Goal: Communication & Community: Answer question/provide support

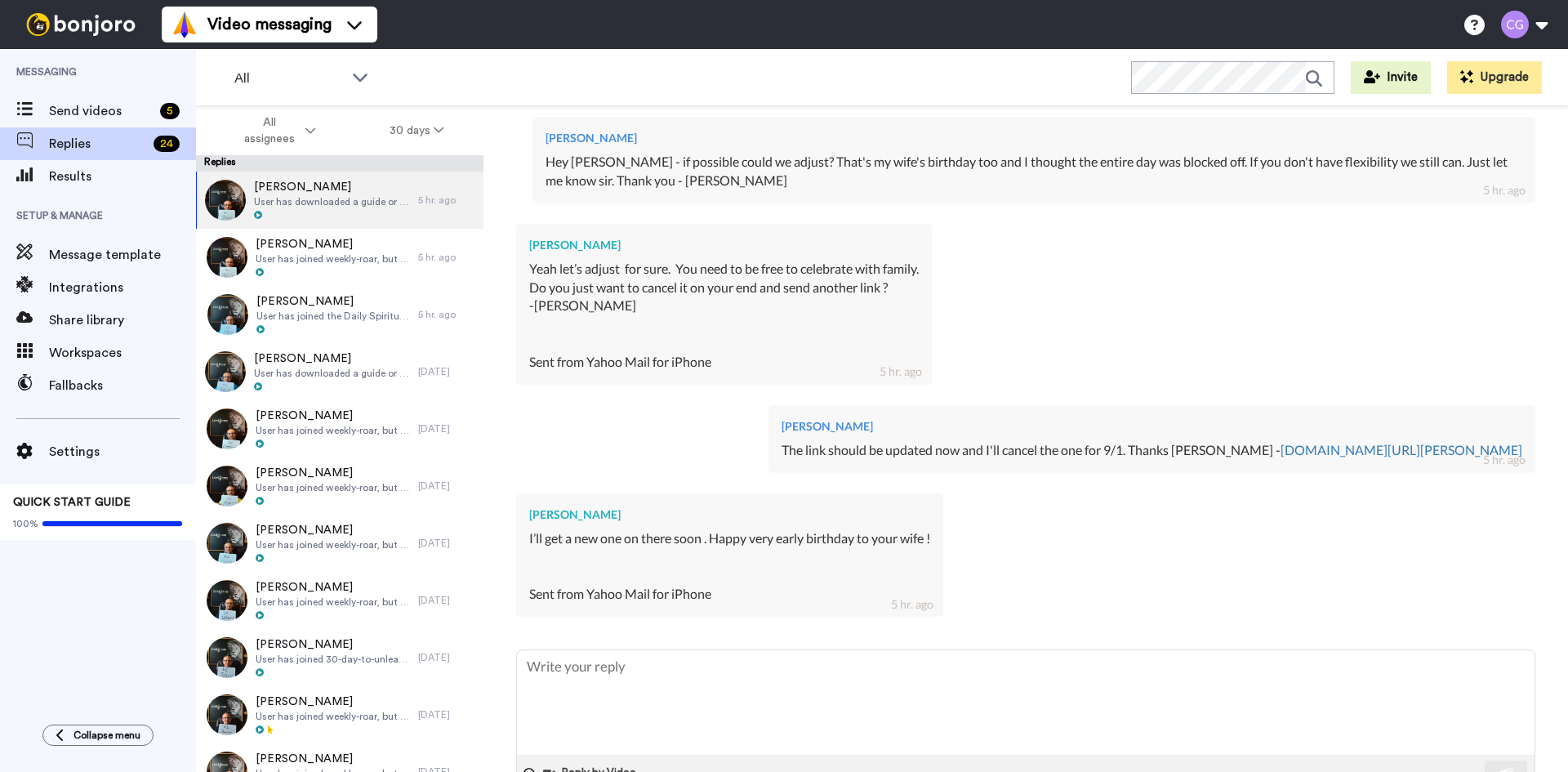
scroll to position [705, 0]
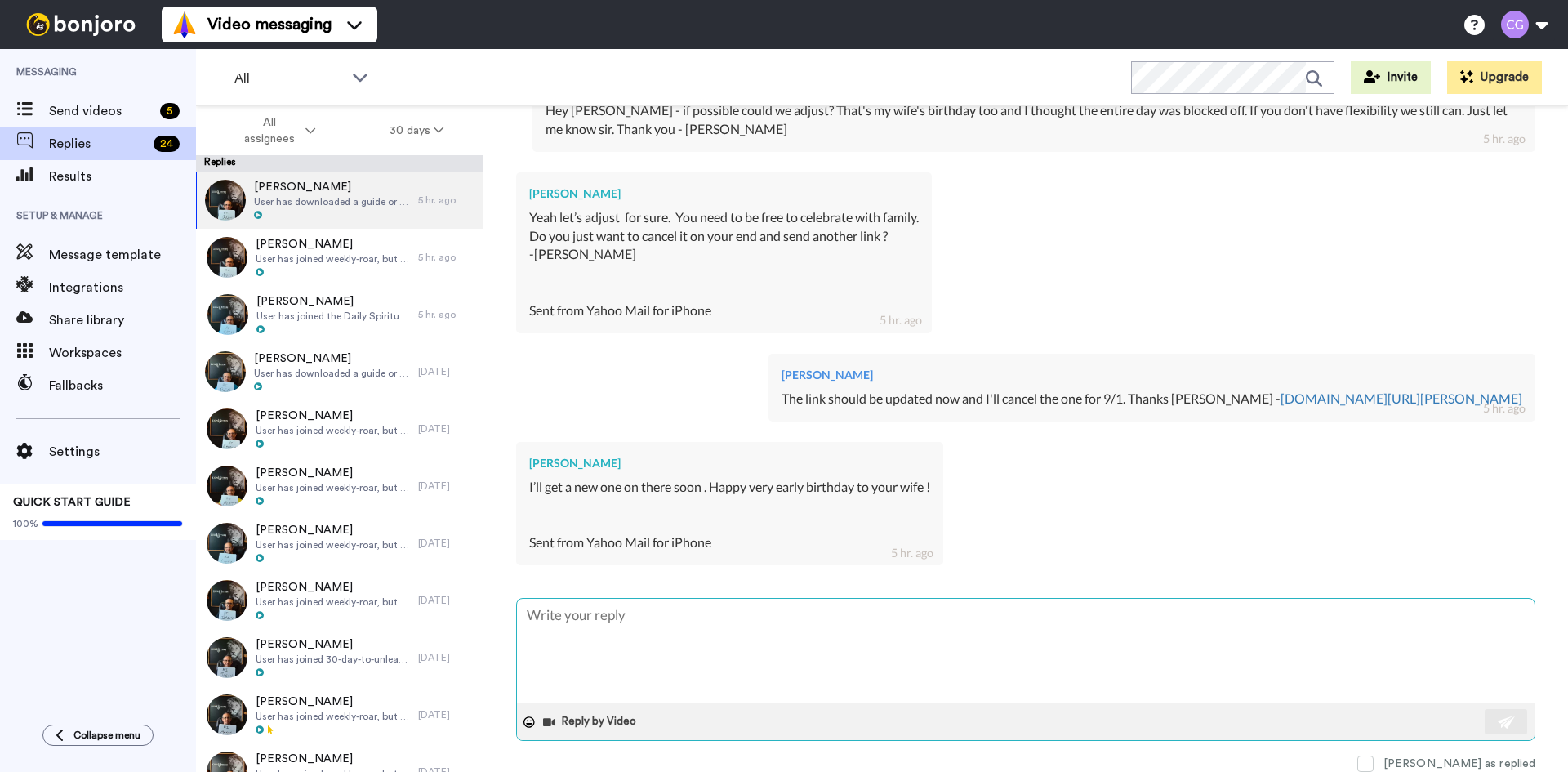
click at [671, 648] on textarea at bounding box center [1025, 651] width 1018 height 105
type textarea "x"
type textarea "T"
type textarea "x"
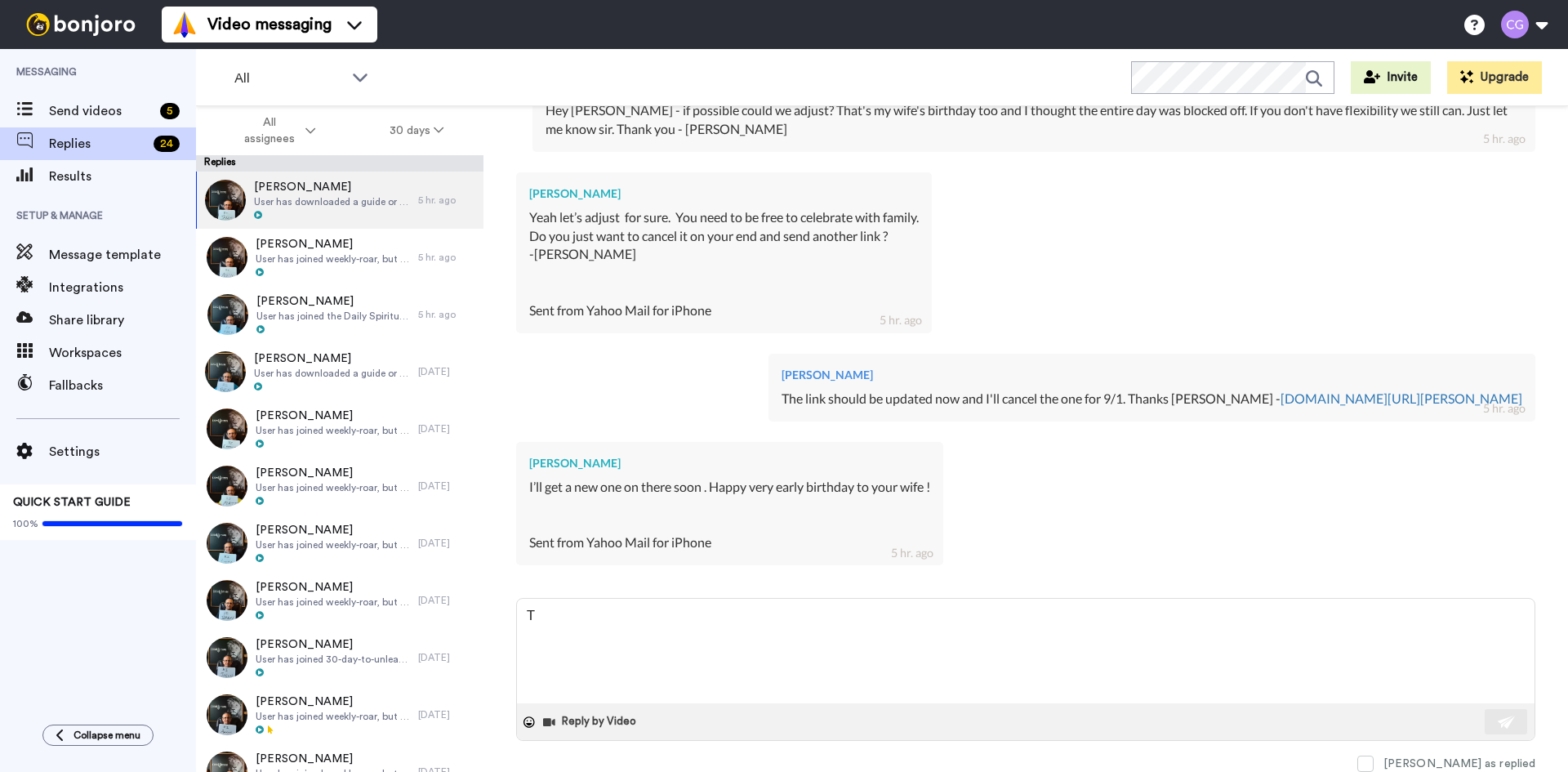
type textarea "Th"
type textarea "x"
type textarea "Tha"
type textarea "x"
type textarea "Than"
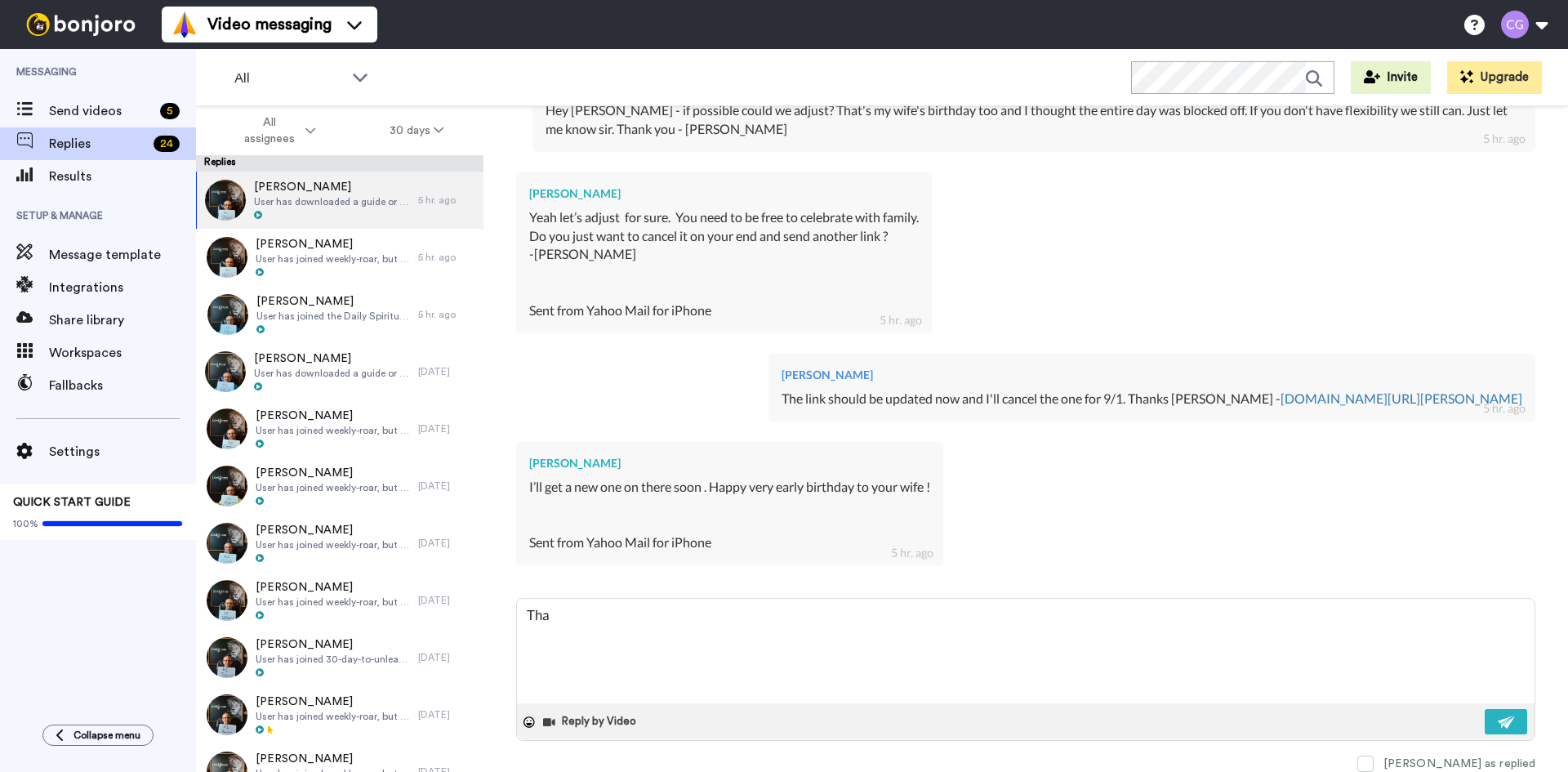
type textarea "x"
type textarea "Thank"
type textarea "x"
type textarea "Thanks"
type textarea "x"
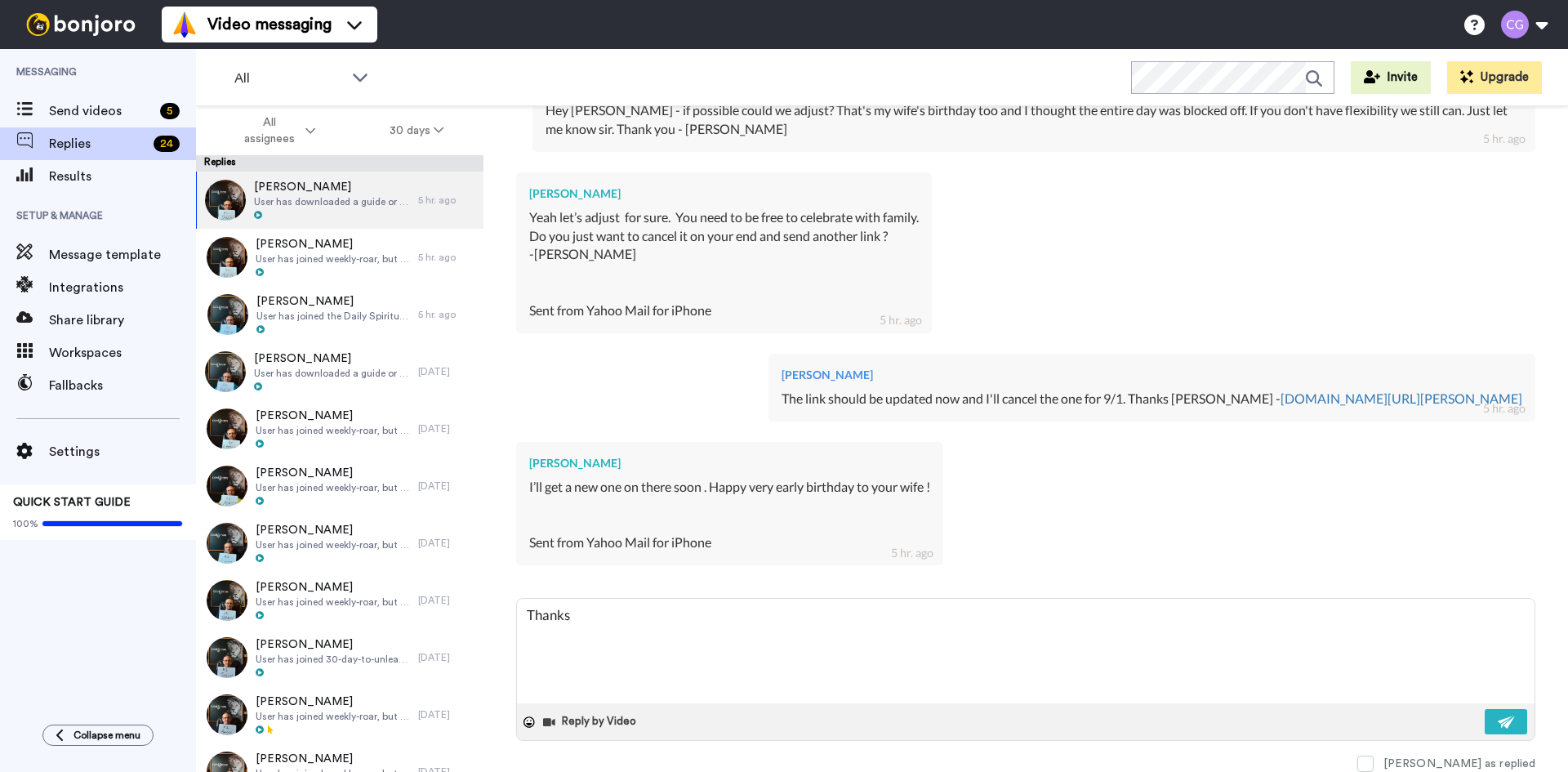
type textarea "Thanks"
type textarea "x"
type textarea "Thanks m"
type textarea "x"
type textarea "Thanks ma"
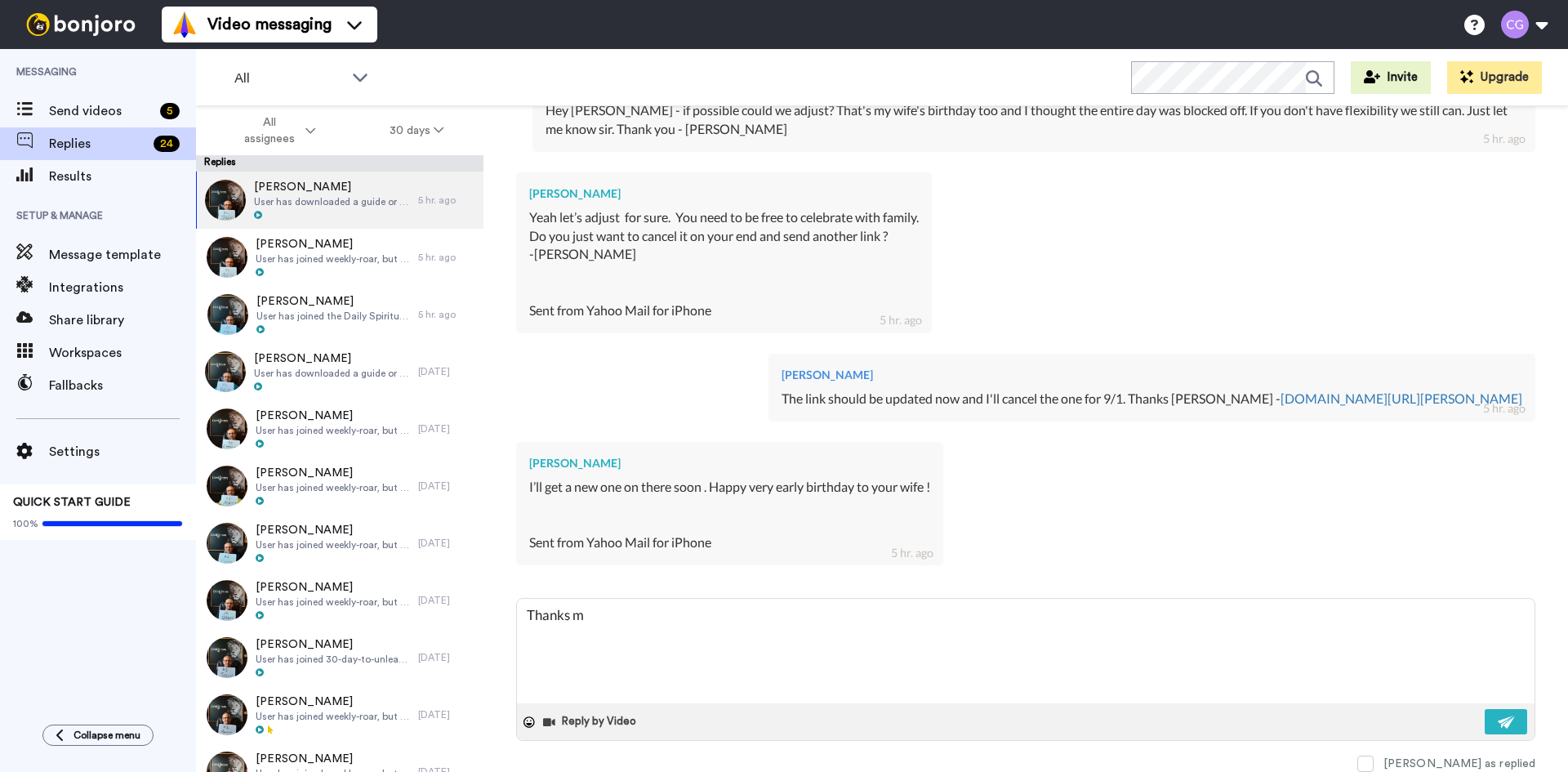
type textarea "x"
type textarea "Thanks man"
type textarea "x"
type textarea "Thanks man!"
type textarea "x"
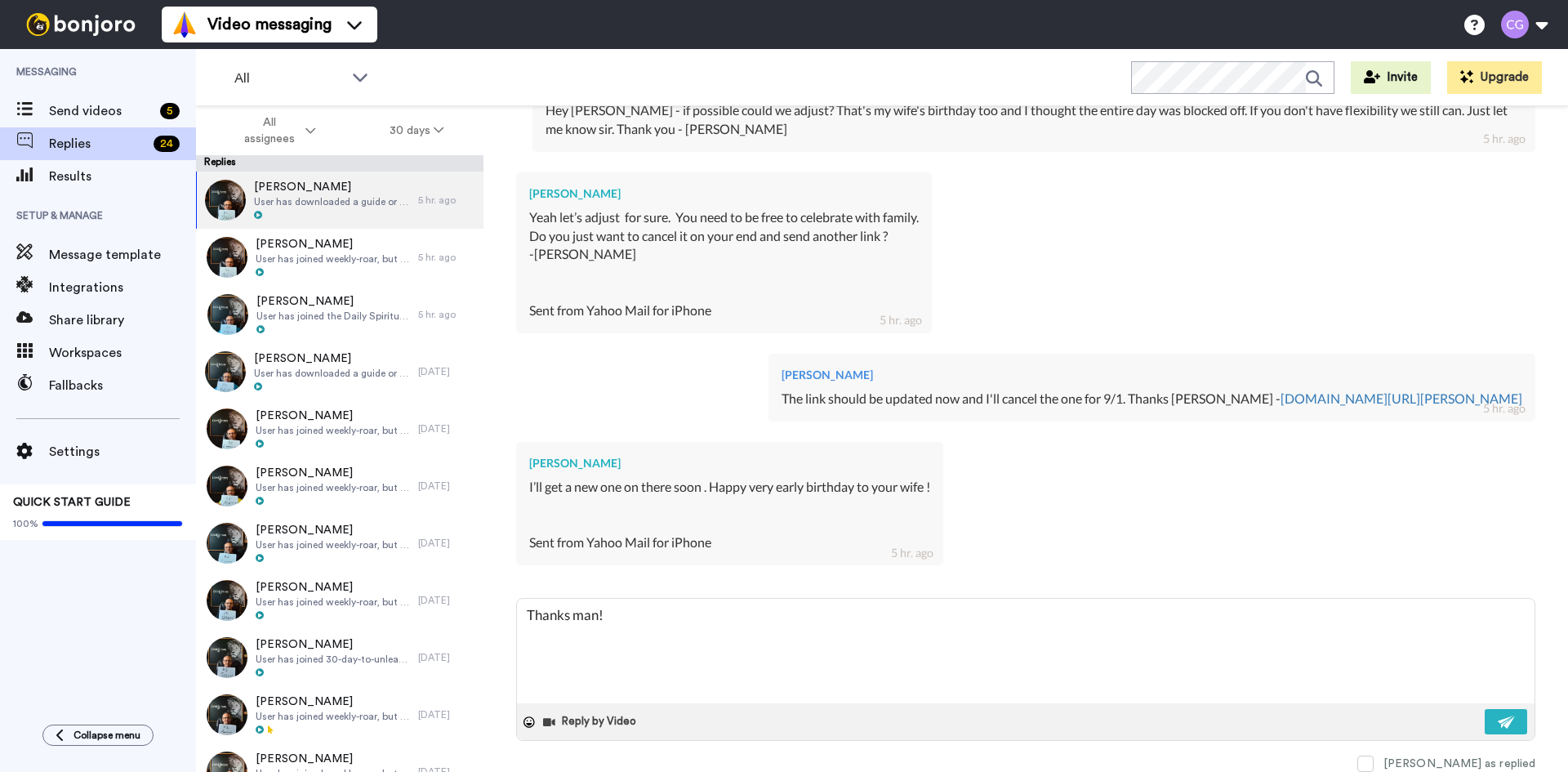
type textarea "Thanks man!"
type textarea "x"
type textarea "Thanks man! S"
type textarea "x"
type textarea "Thanks man! Sa"
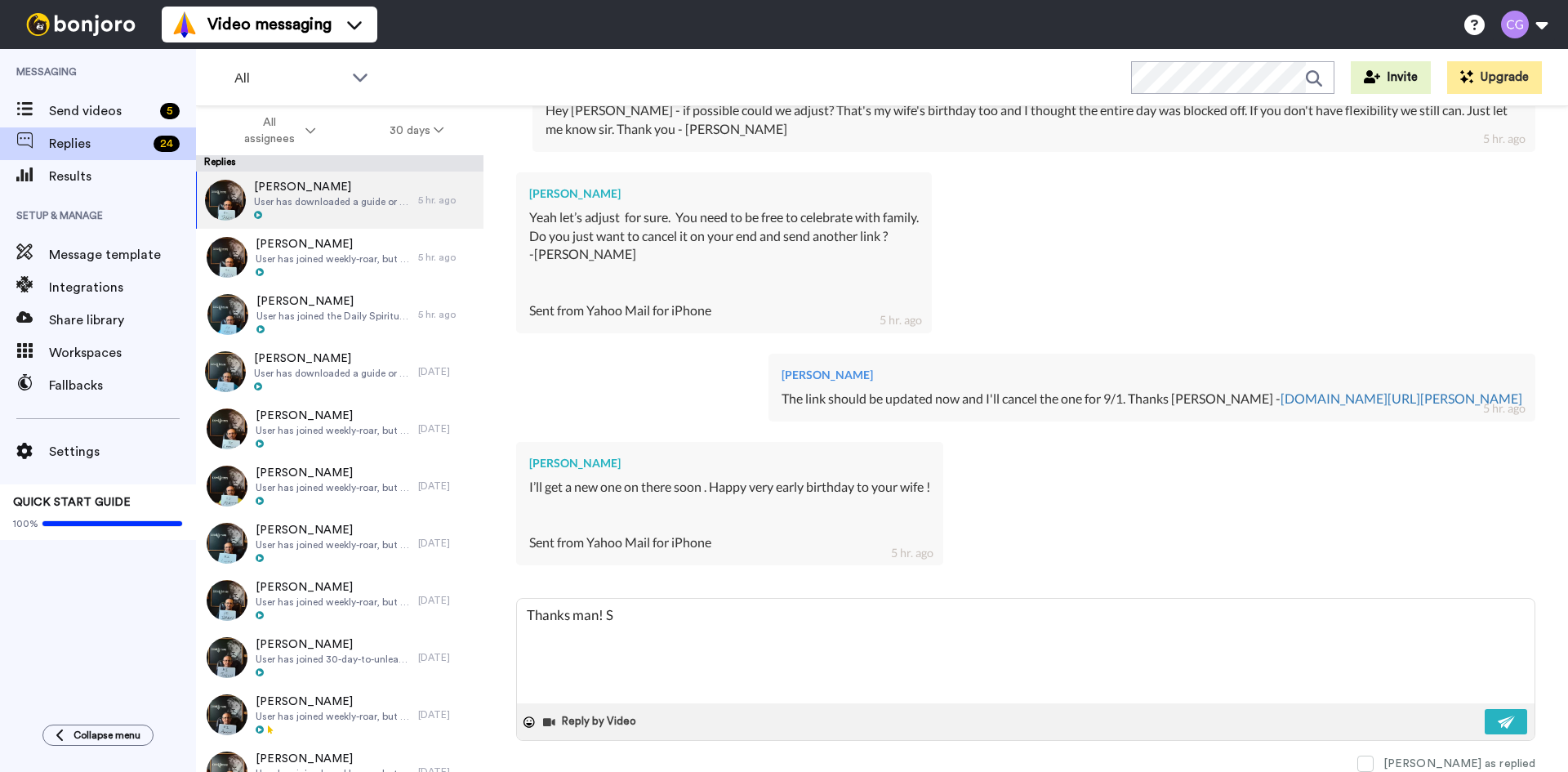
type textarea "x"
type textarea "Thanks man! Saw"
type textarea "x"
type textarea "Thanks man! Saw"
type textarea "x"
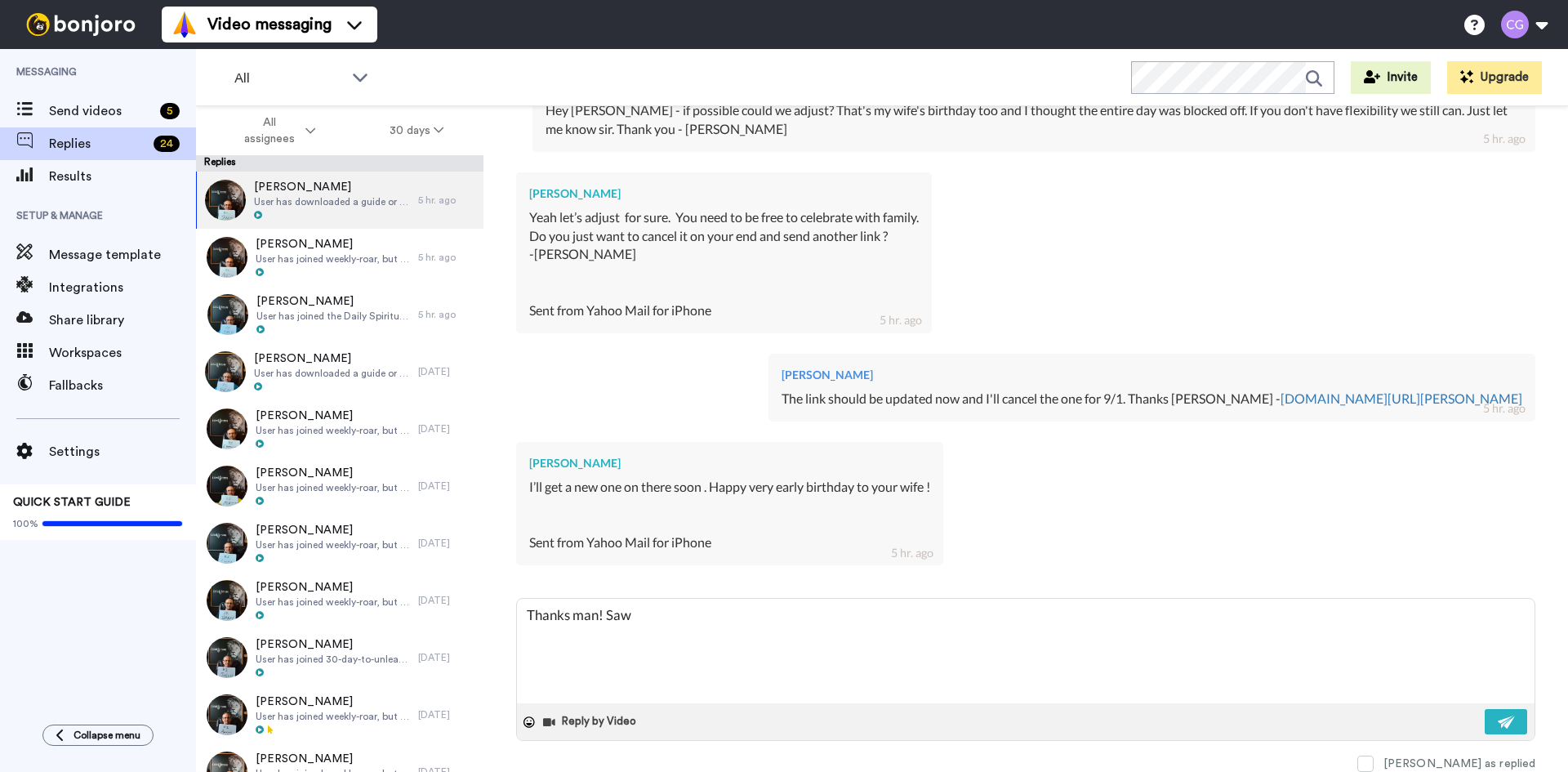
type textarea "Thanks man! Saw t"
type textarea "x"
type textarea "Thanks man! Saw th"
type textarea "x"
type textarea "Thanks man! Saw the"
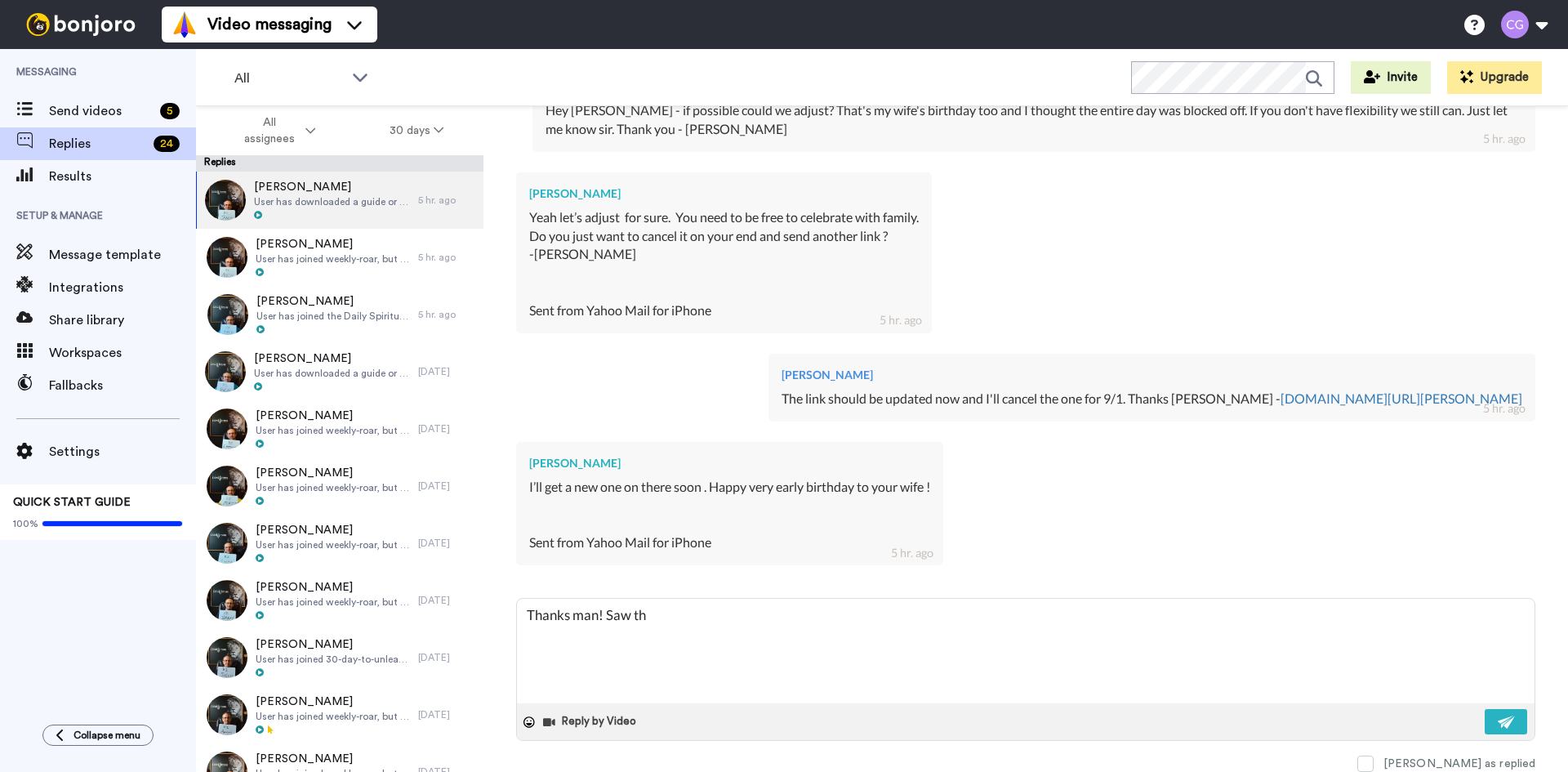
type textarea "x"
type textarea "Thanks man! Saw the"
type textarea "x"
type textarea "Thanks man! Saw the n"
type textarea "x"
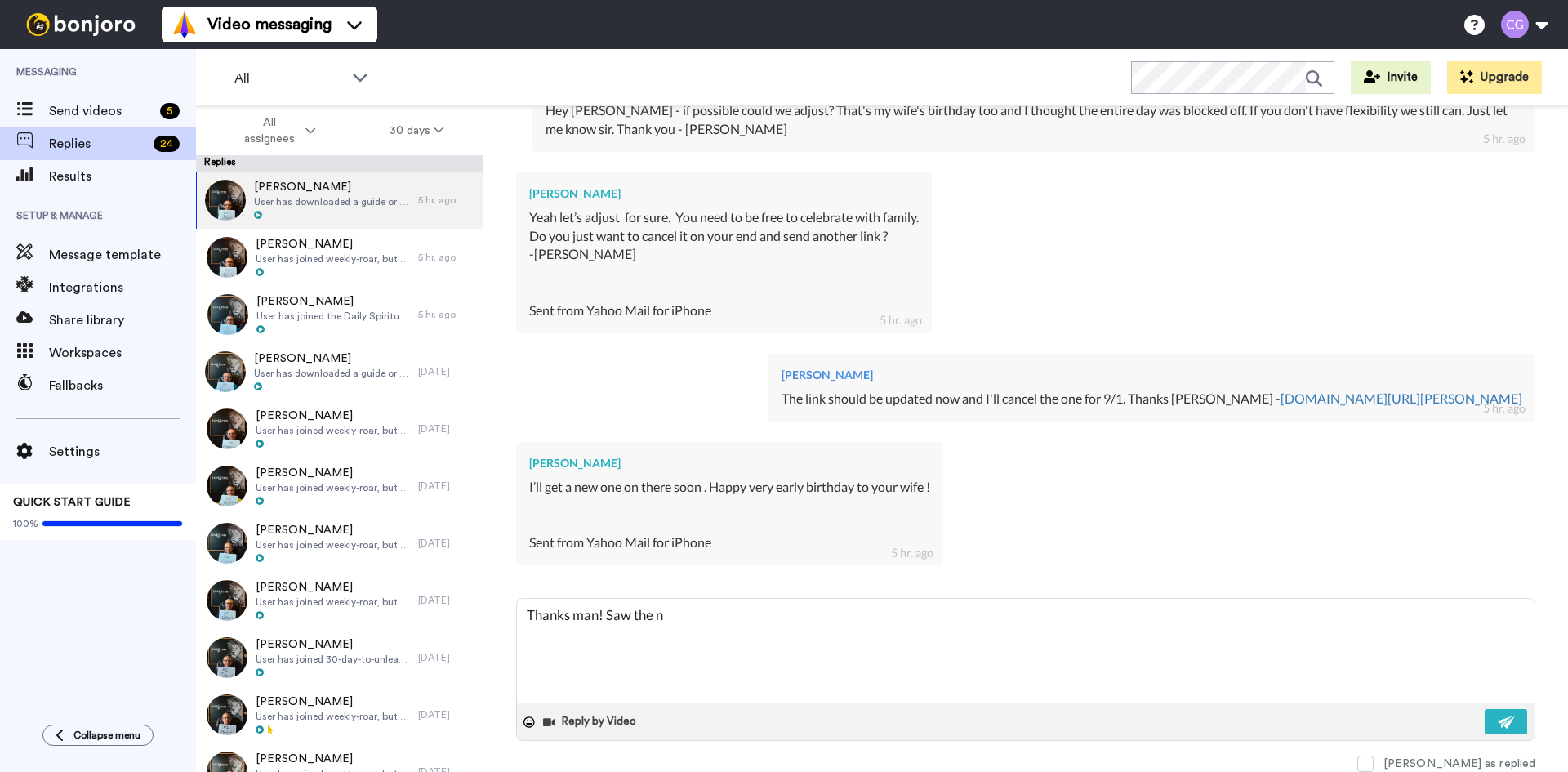
type textarea "Thanks man! Saw the ne"
type textarea "x"
type textarea "Thanks man! Saw the new"
type textarea "x"
type textarea "Thanks man! Saw the new"
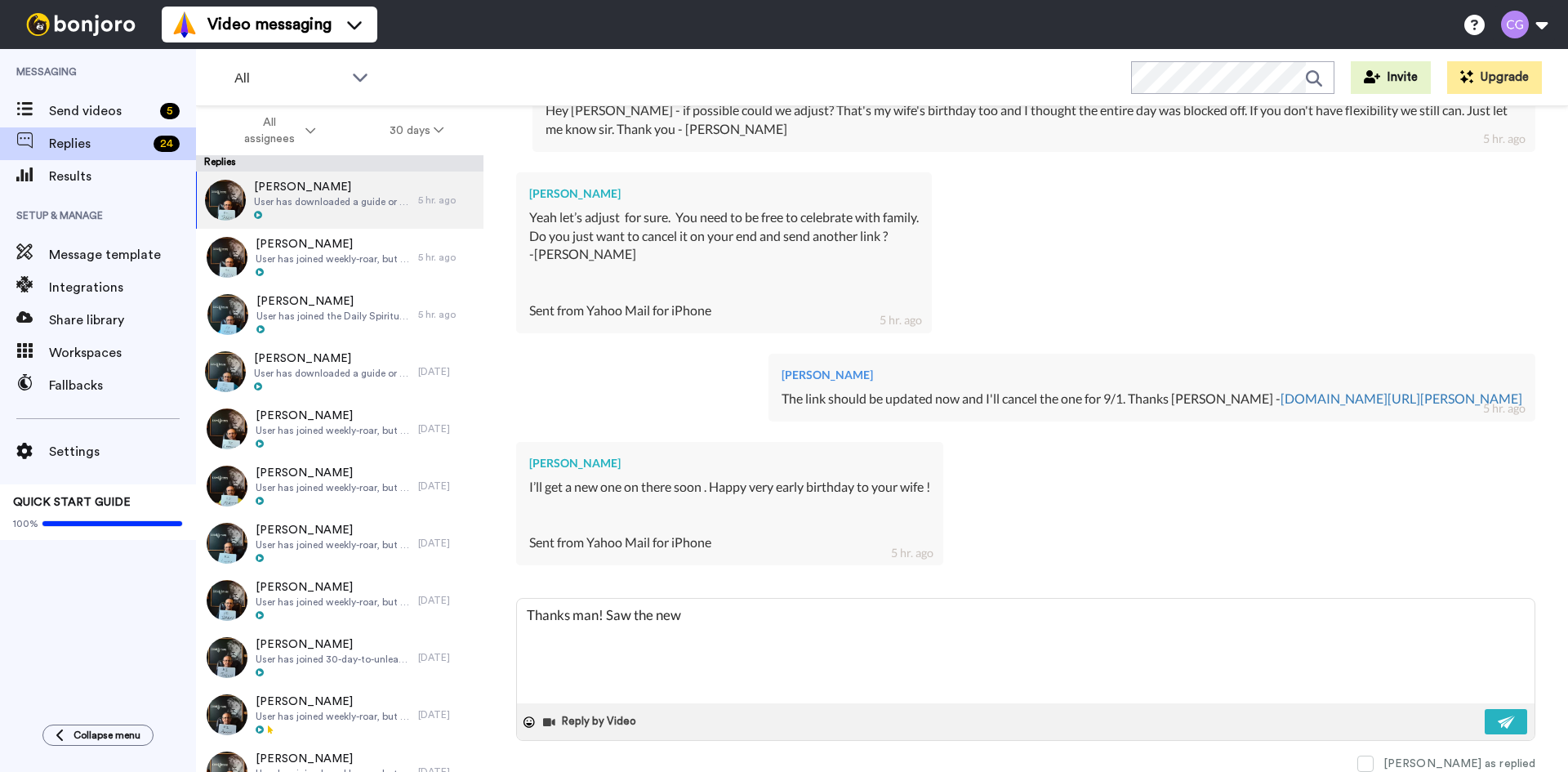
type textarea "x"
type textarea "Thanks man! Saw the new d"
type textarea "x"
type textarea "Thanks man! Saw the new da"
type textarea "x"
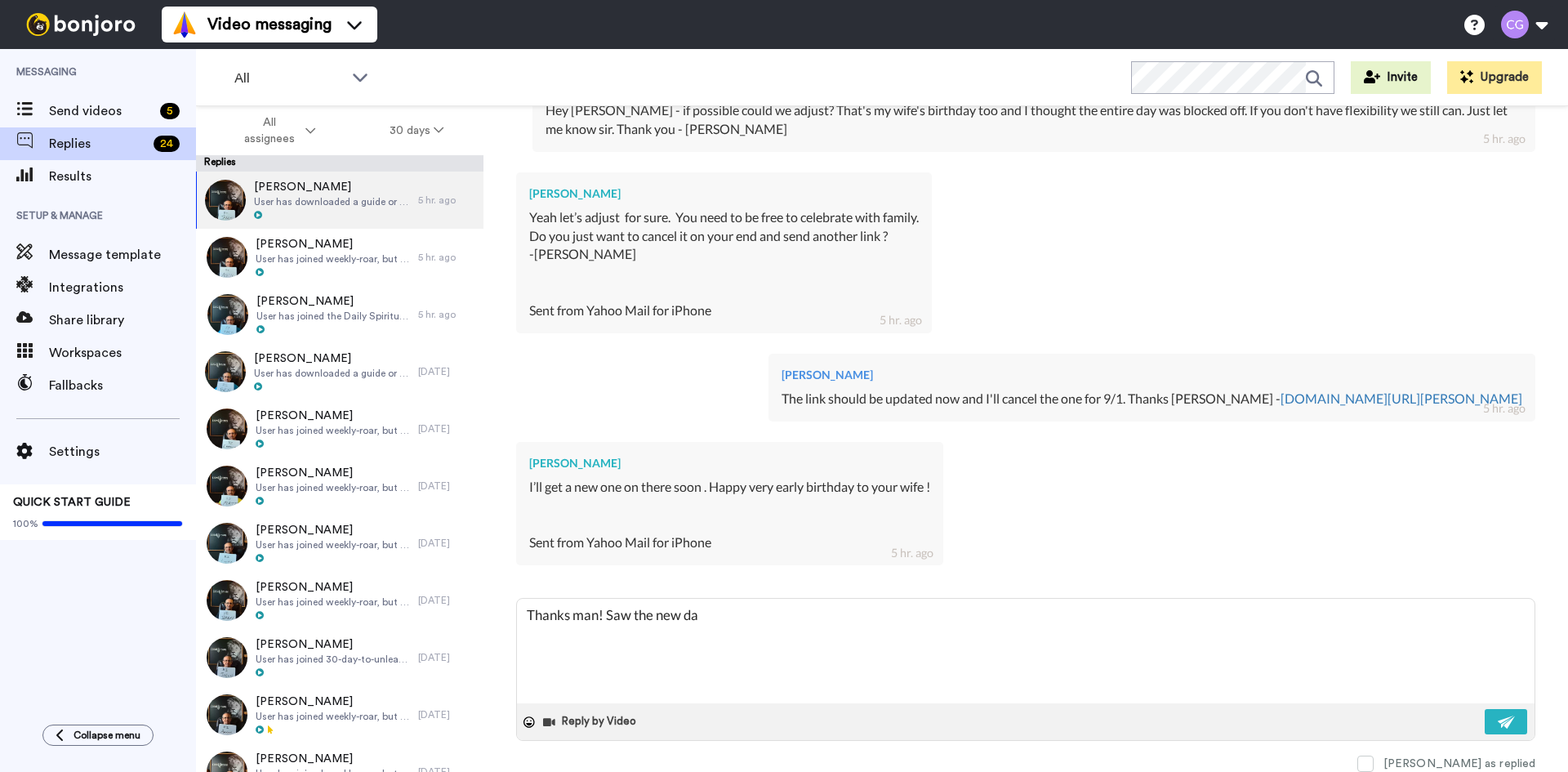
type textarea "Thanks man! Saw the new dat"
type textarea "x"
type textarea "Thanks man! Saw the new date"
type textarea "x"
type textarea "Thanks man! Saw the new date"
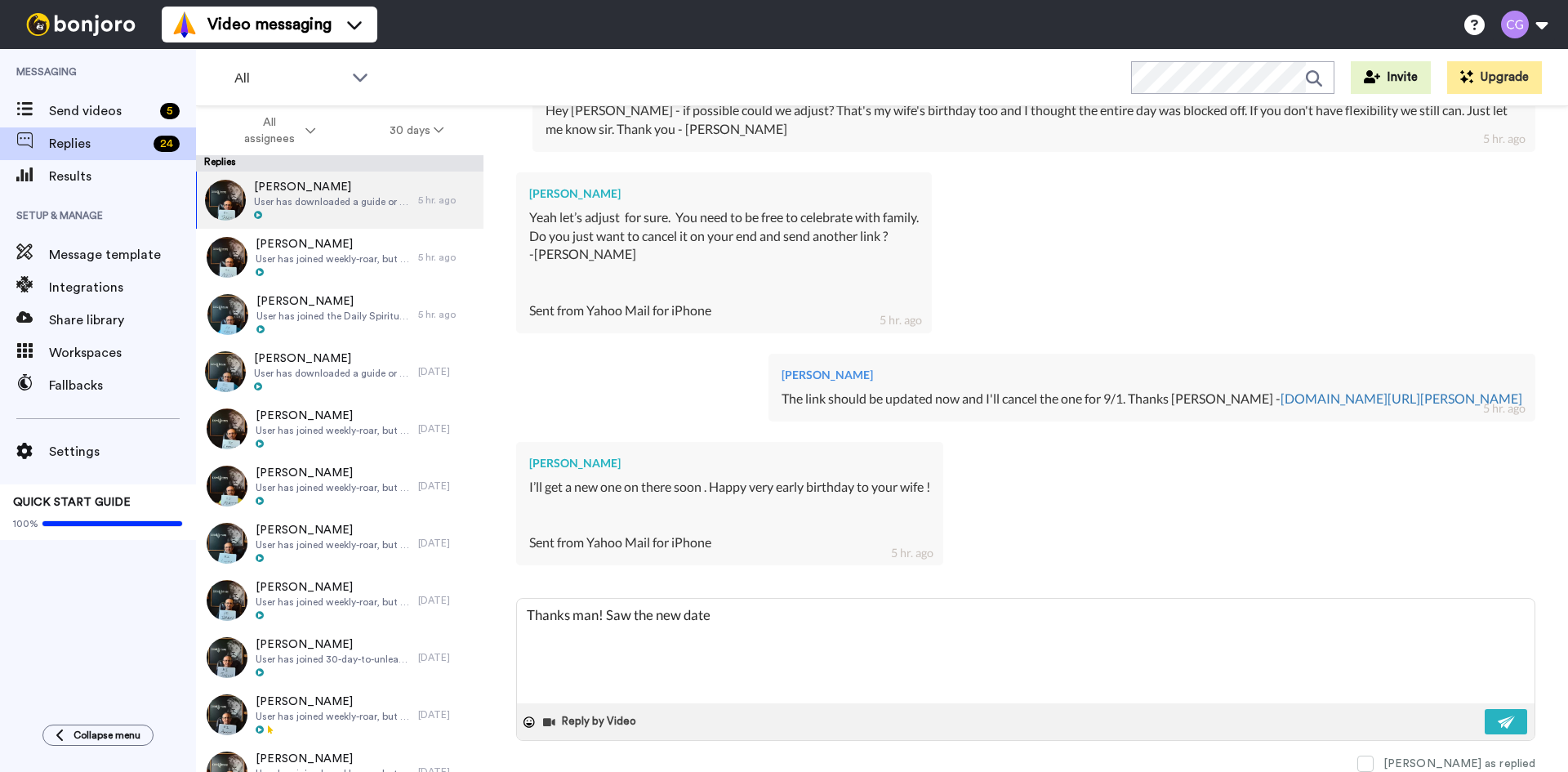
type textarea "x"
type textarea "Thanks man! Saw the new date -"
type textarea "x"
type textarea "Thanks man! Saw the new date -"
type textarea "x"
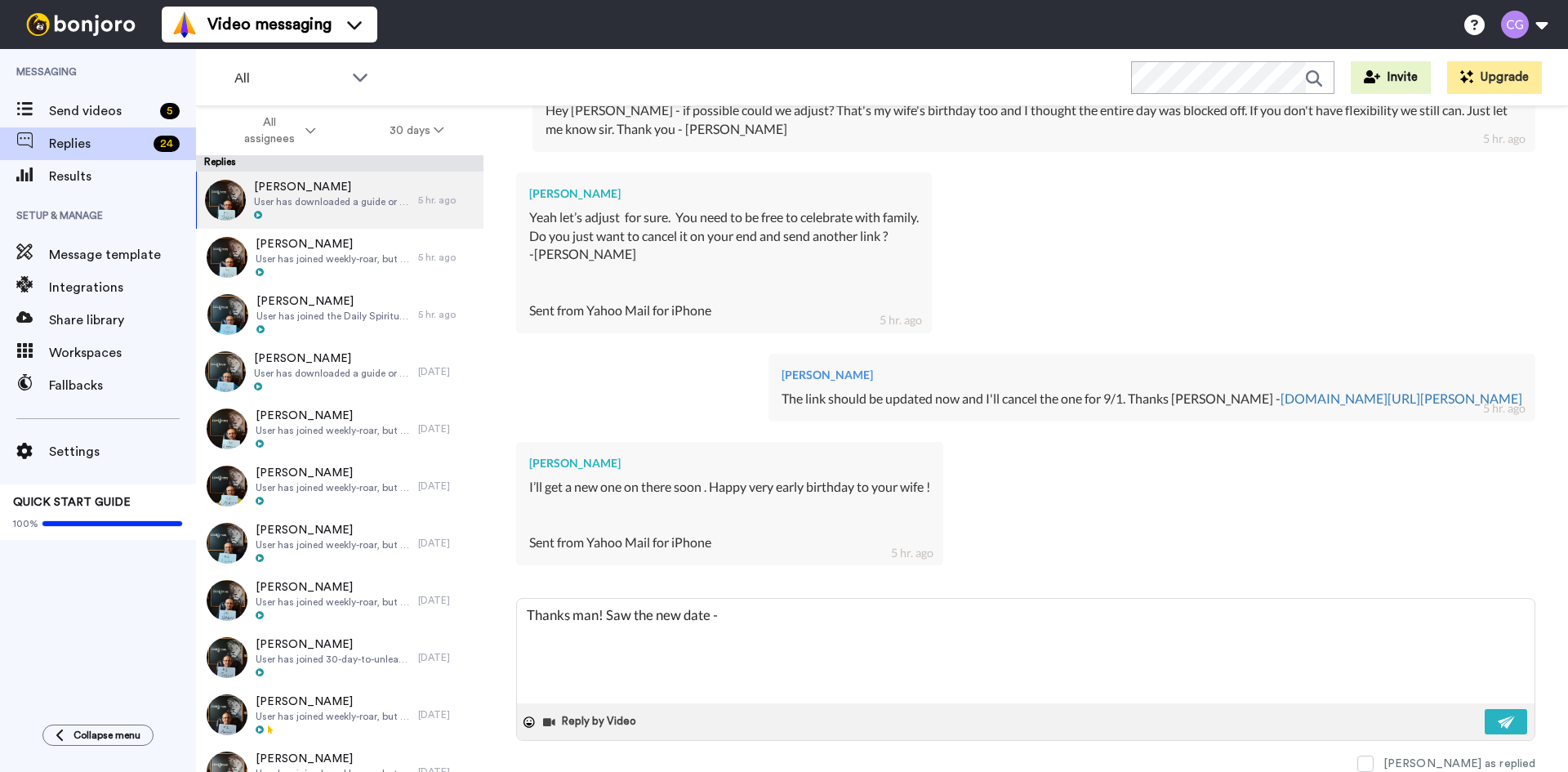
type textarea "Thanks man! Saw the new date - l"
type textarea "x"
type textarea "Thanks man! Saw the new date - ll"
type textarea "x"
type textarea "Thanks man! Saw the new date - llo"
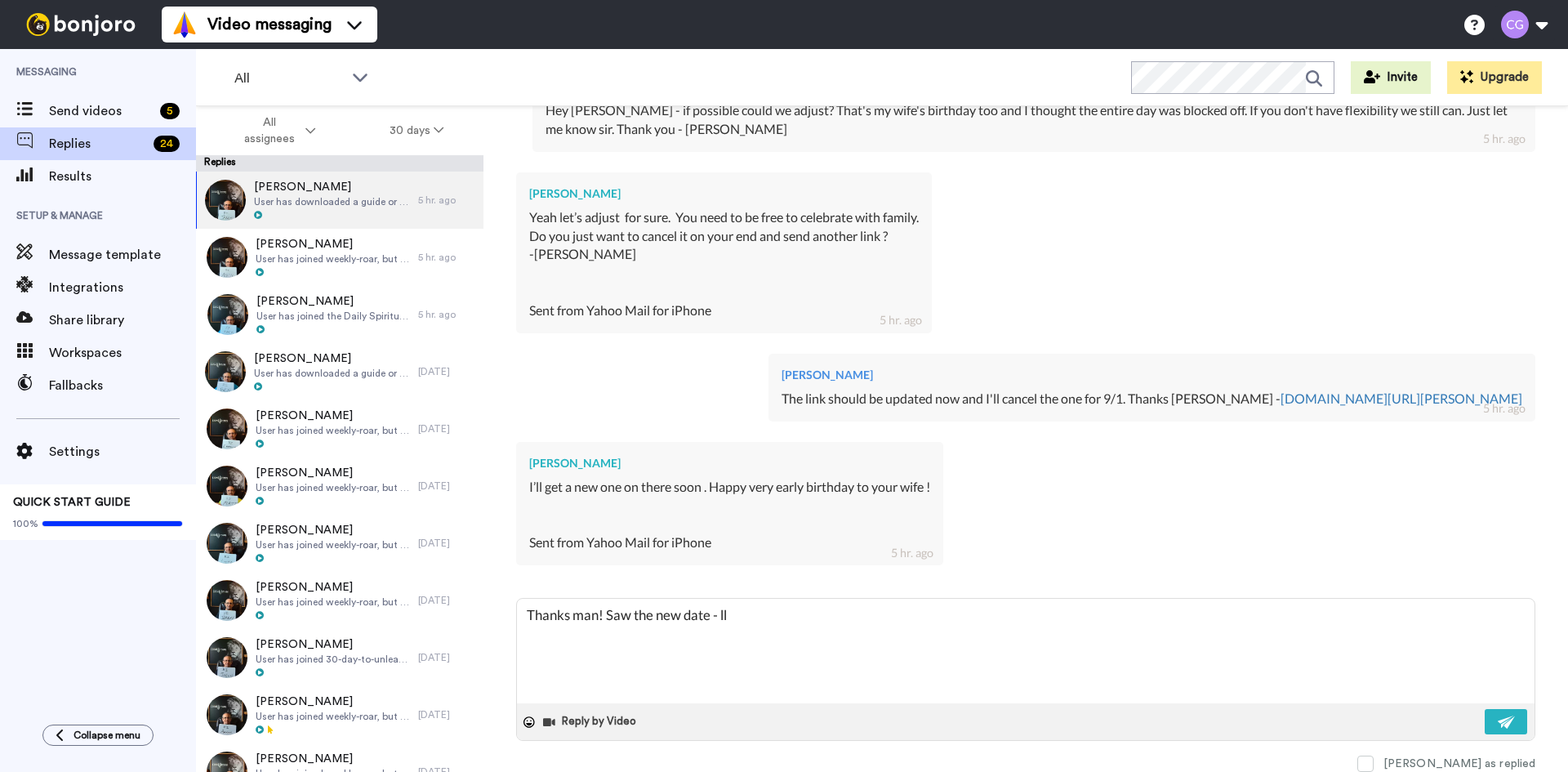
type textarea "x"
type textarea "Thanks man! Saw the new date - ll"
type textarea "x"
type textarea "Thanks man! Saw the new date - l"
type textarea "x"
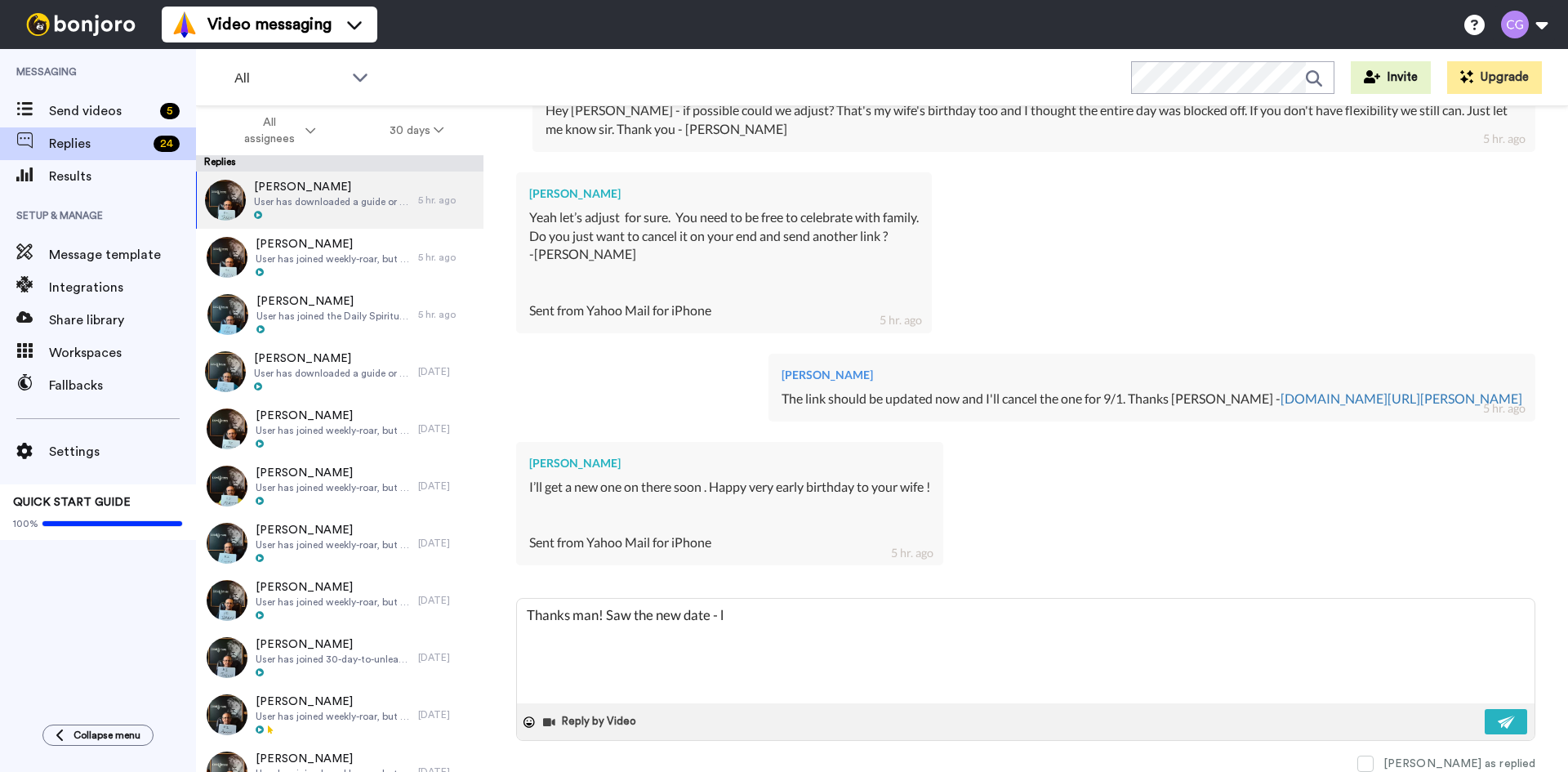
type textarea "Thanks man! Saw the new date - lo"
type textarea "x"
type textarea "Thanks man! Saw the new date - loo"
type textarea "x"
type textarea "Thanks man! Saw the new date - look"
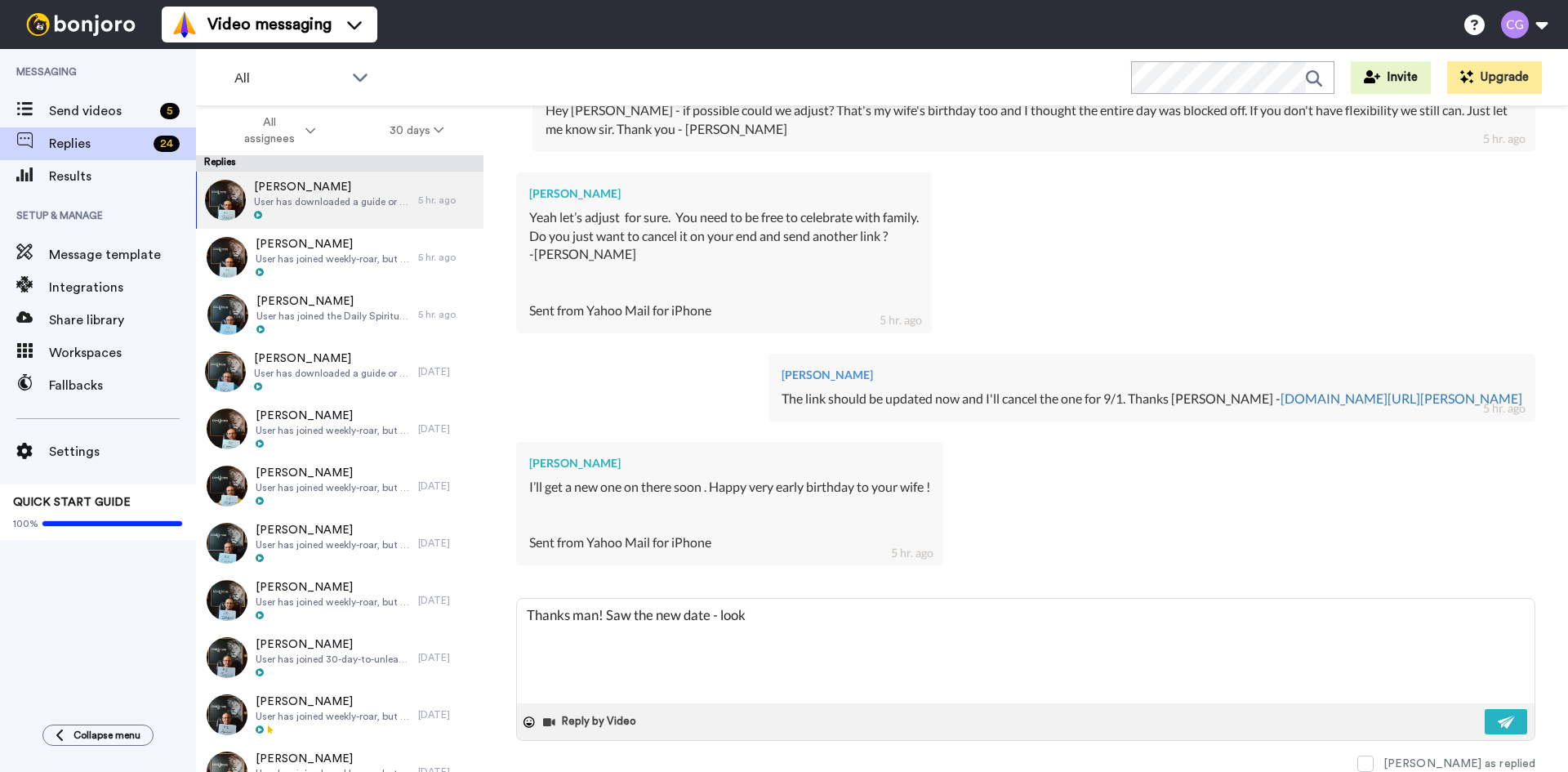
type textarea "x"
type textarea "Thanks man! Saw the new date - looki"
type textarea "x"
type textarea "Thanks man! Saw the new date - lookin"
type textarea "x"
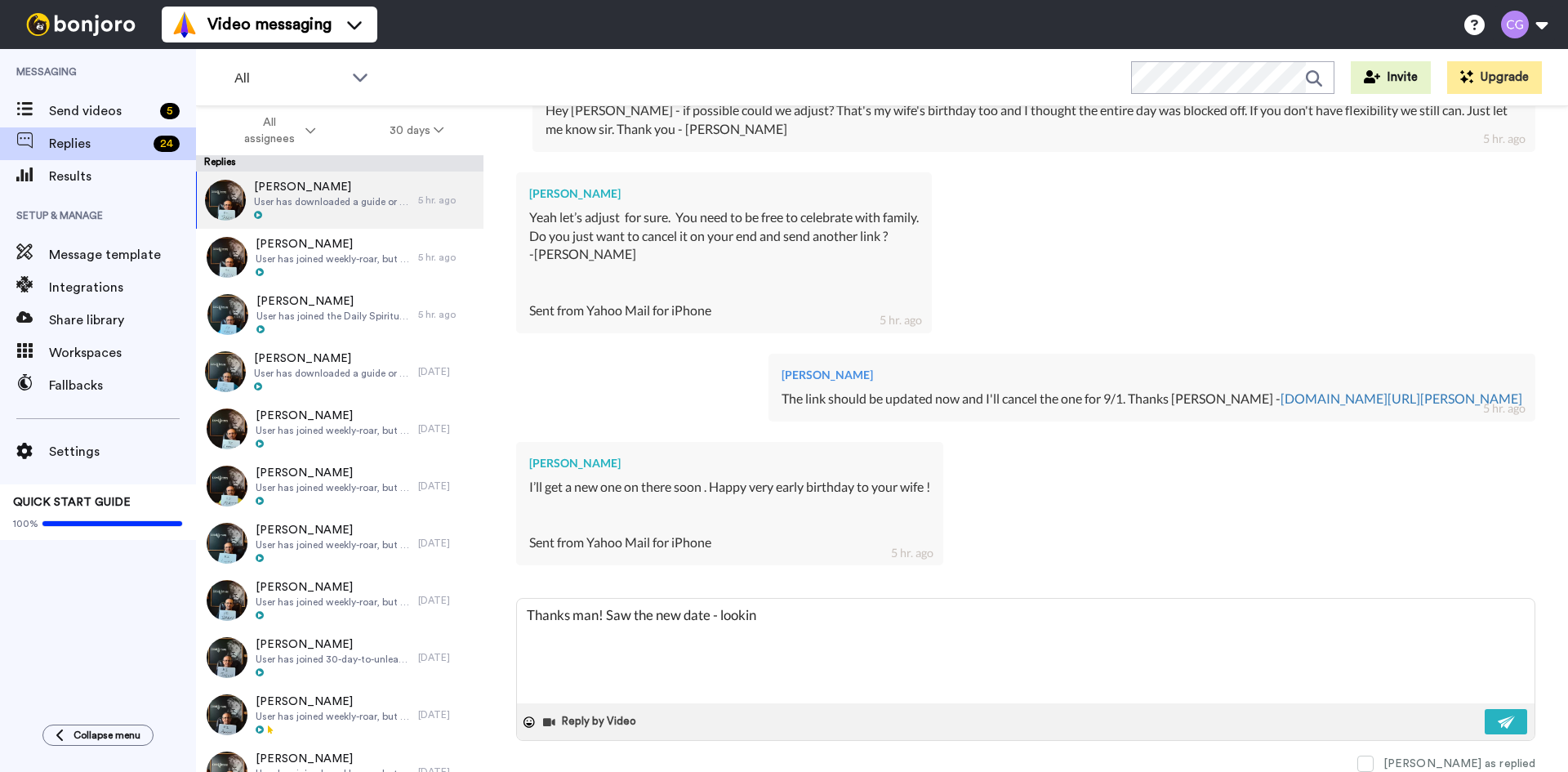
type textarea "Thanks man! Saw the new date - looking"
type textarea "x"
type textarea "Thanks man! Saw the new date - looking"
type textarea "x"
type textarea "Thanks man! Saw the new date - looking f"
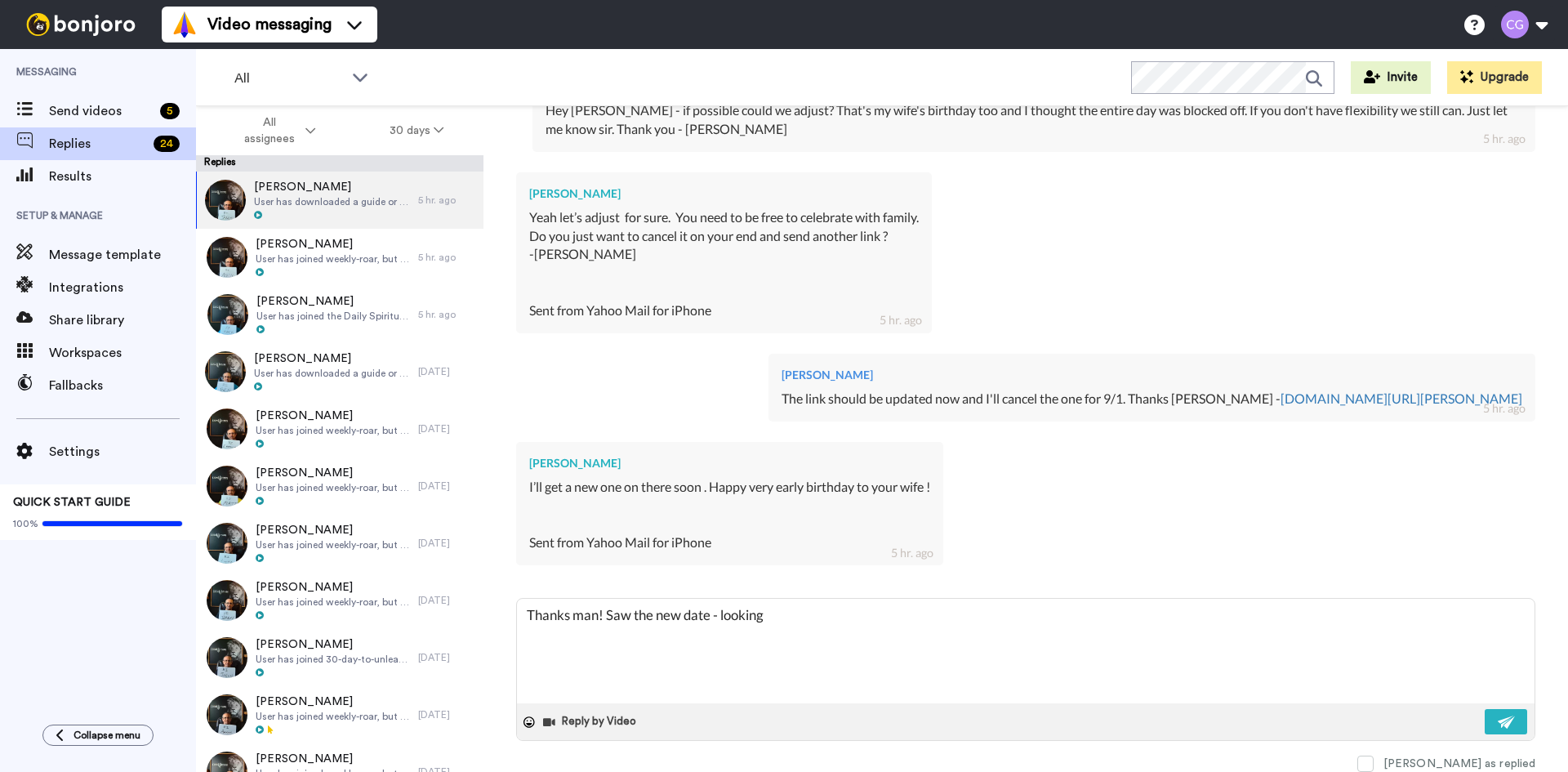
type textarea "x"
type textarea "Thanks man! Saw the new date - looking fo"
type textarea "x"
type textarea "Thanks man! Saw the new date - looking for"
type textarea "x"
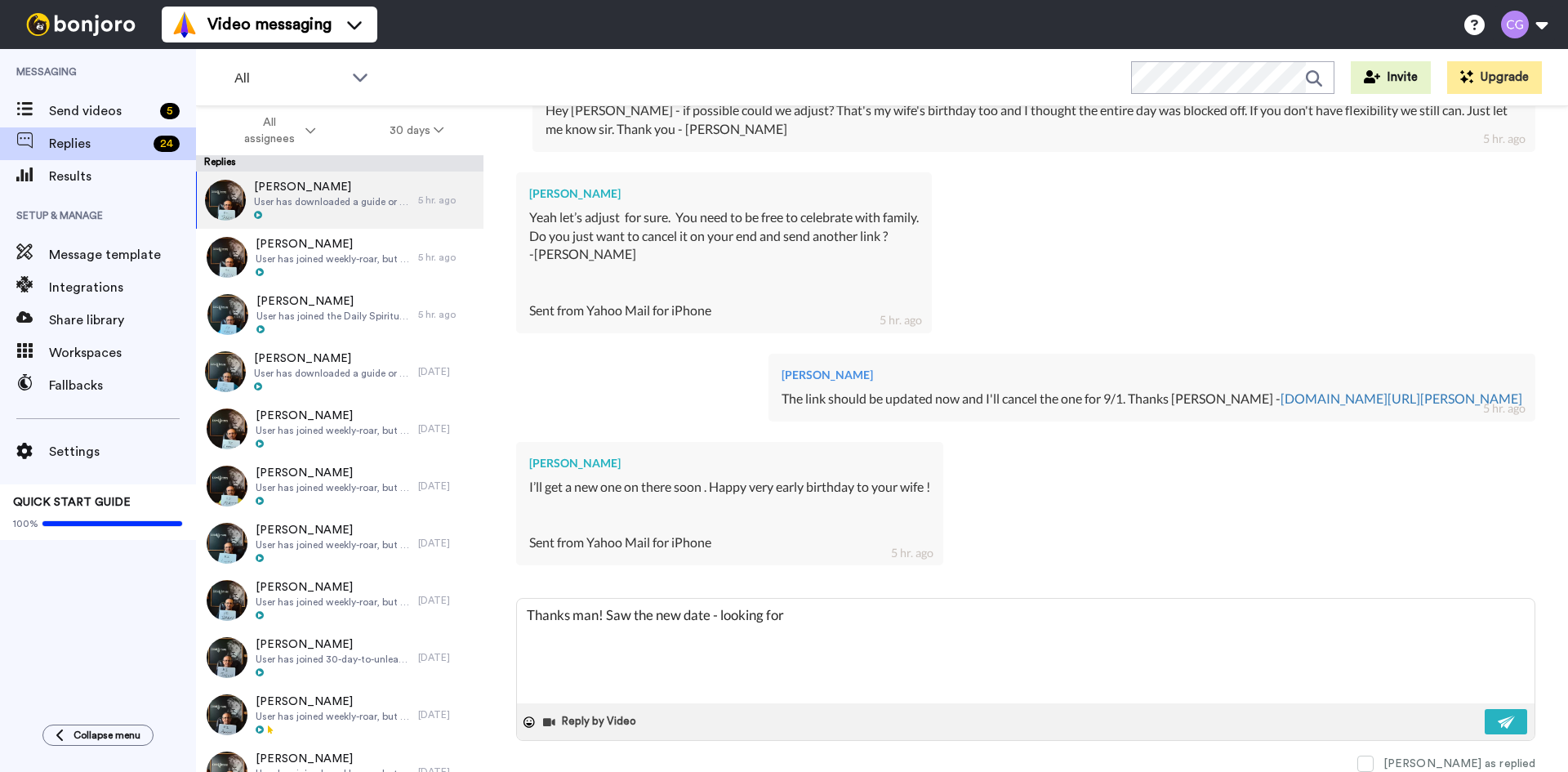
type textarea "Thanks man! Saw the new date - looking forw"
type textarea "x"
type textarea "Thanks man! Saw the new date - looking forwa"
type textarea "x"
type textarea "Thanks man! Saw the new date - looking forwar"
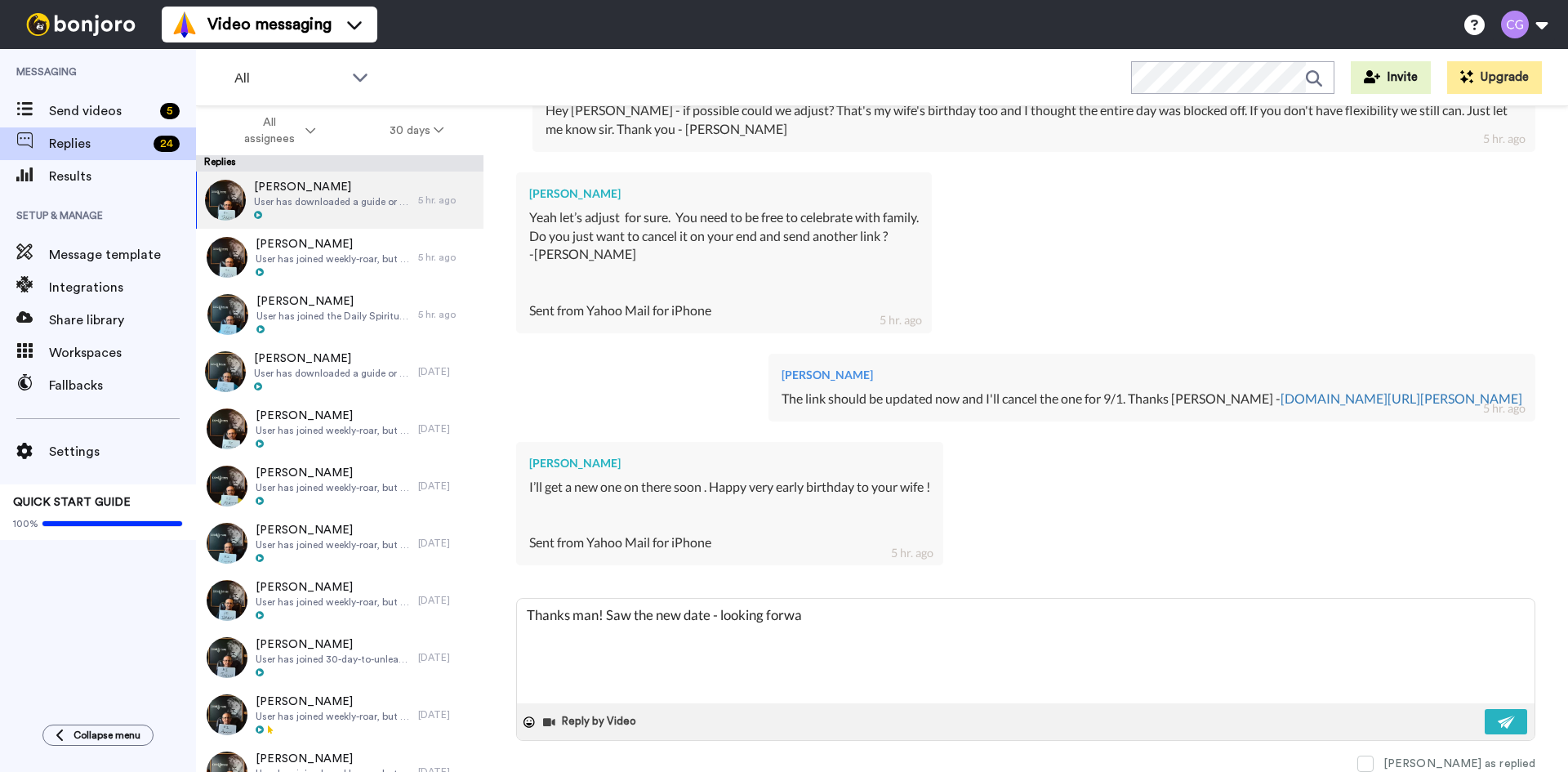
type textarea "x"
type textarea "Thanks man! Saw the new date - looking forward"
type textarea "x"
type textarea "Thanks man! Saw the new date - looking forward"
type textarea "x"
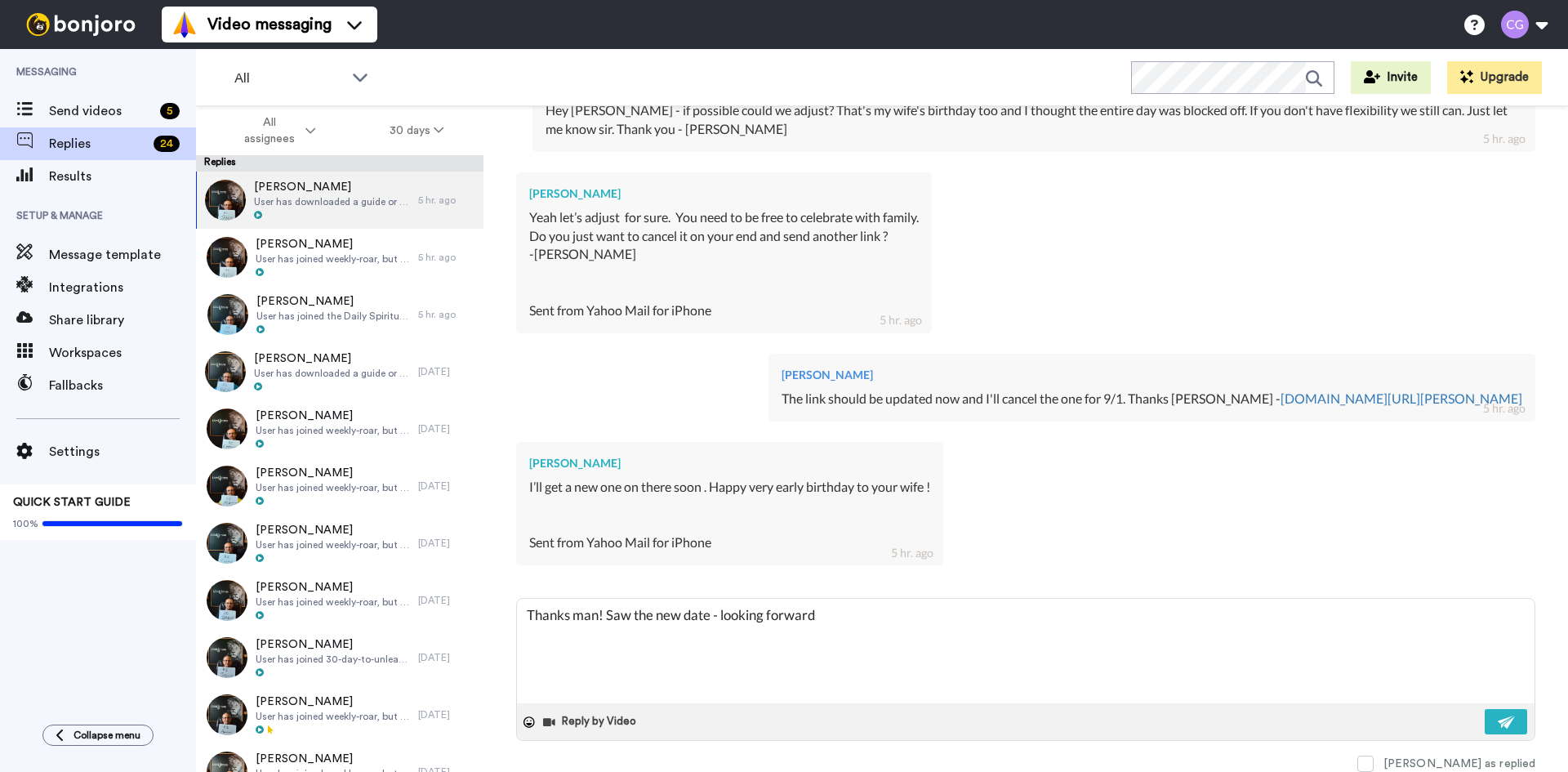
type textarea "Thanks man! Saw the new date - looking forward t"
type textarea "x"
type textarea "Thanks man! Saw the new date - looking forward to"
type textarea "x"
type textarea "Thanks man! Saw the new date - looking forward to"
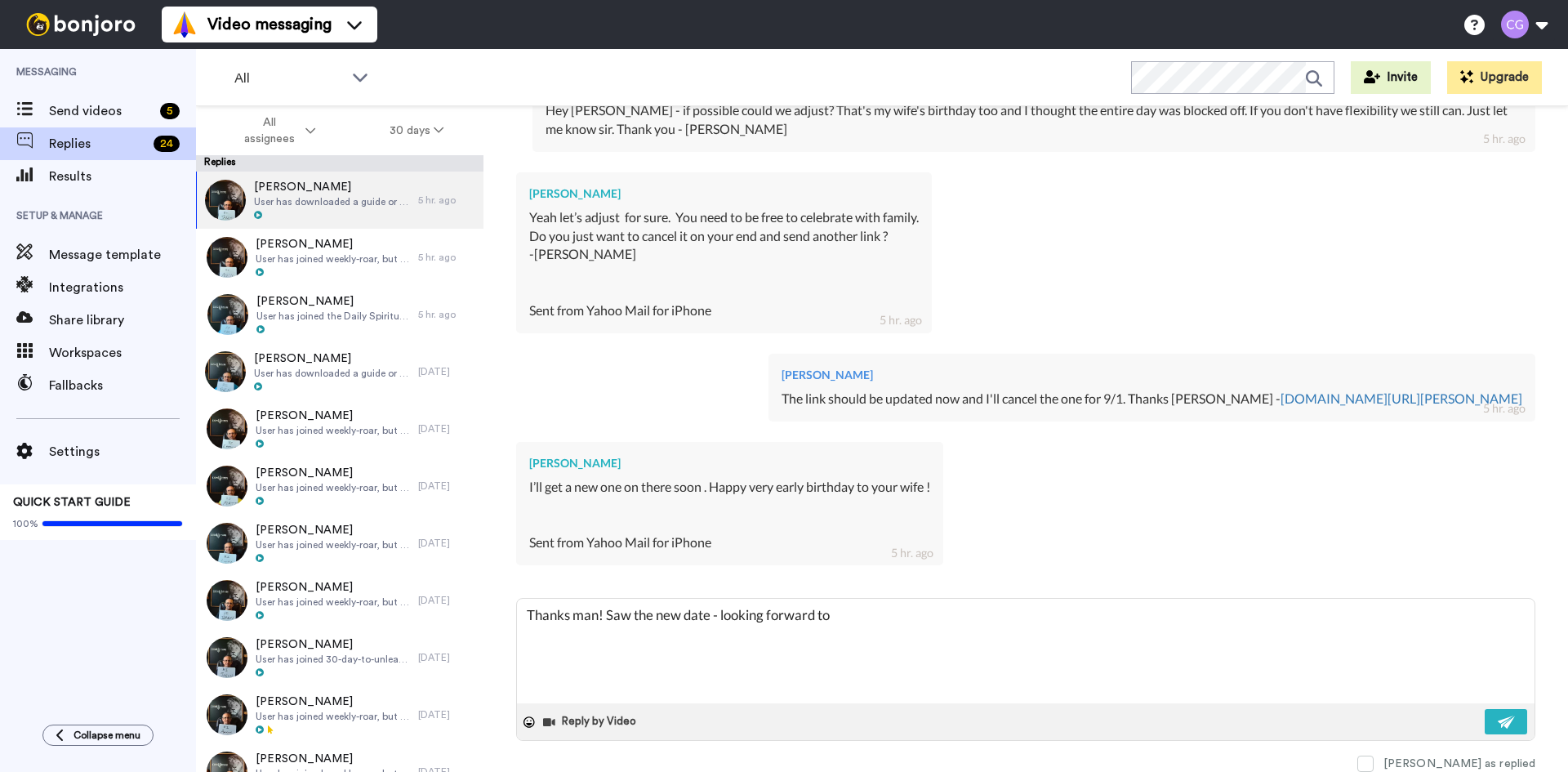
type textarea "x"
type textarea "Thanks man! Saw the new date - looking forward to c"
type textarea "x"
type textarea "Thanks man! Saw the new date - looking forward to co"
type textarea "x"
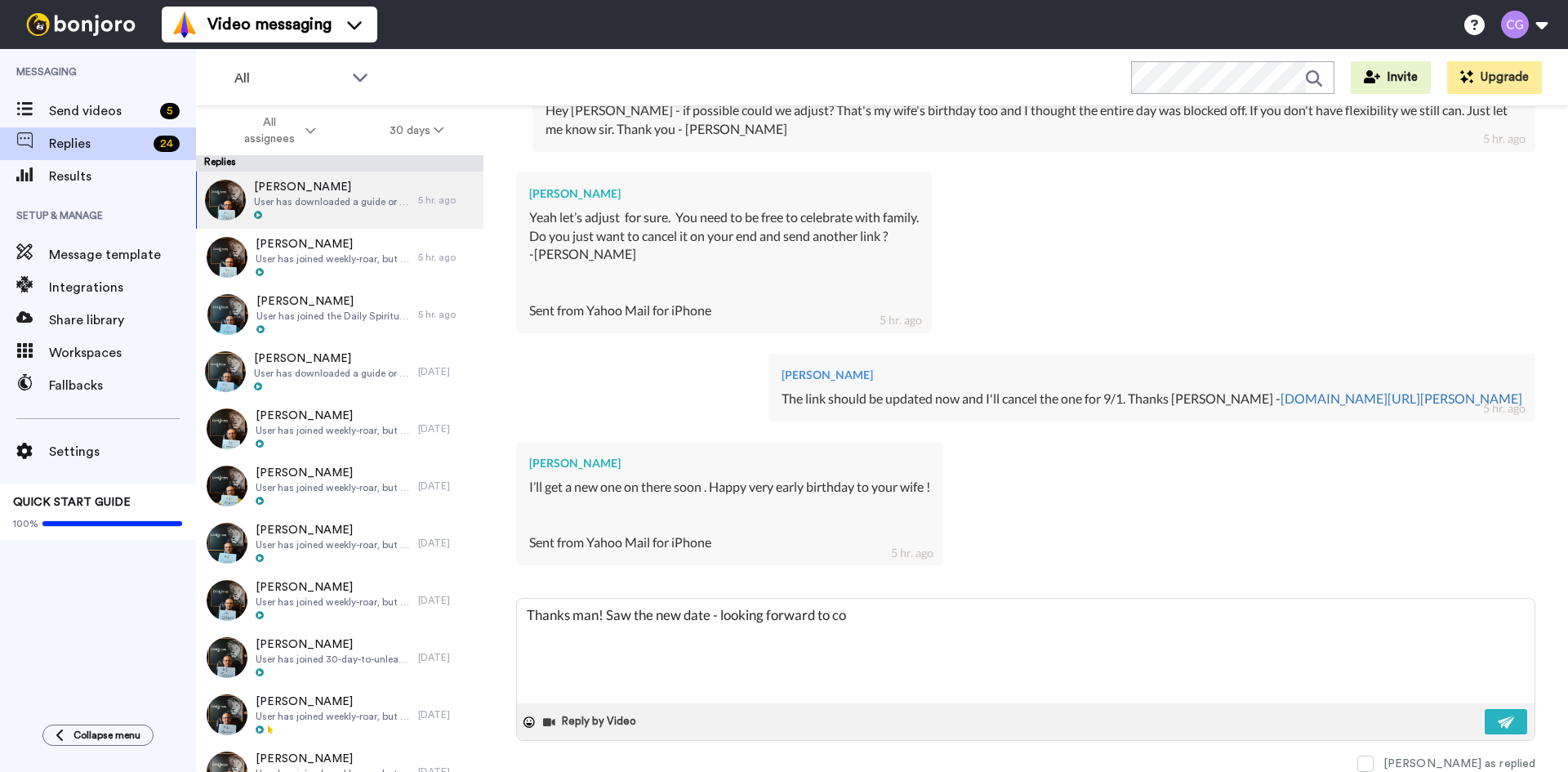
type textarea "Thanks man! Saw the new date - looking forward to con"
type textarea "x"
type textarea "Thanks man! Saw the new date - looking forward to conn"
type textarea "x"
type textarea "Thanks man! Saw the new date - looking forward to conne"
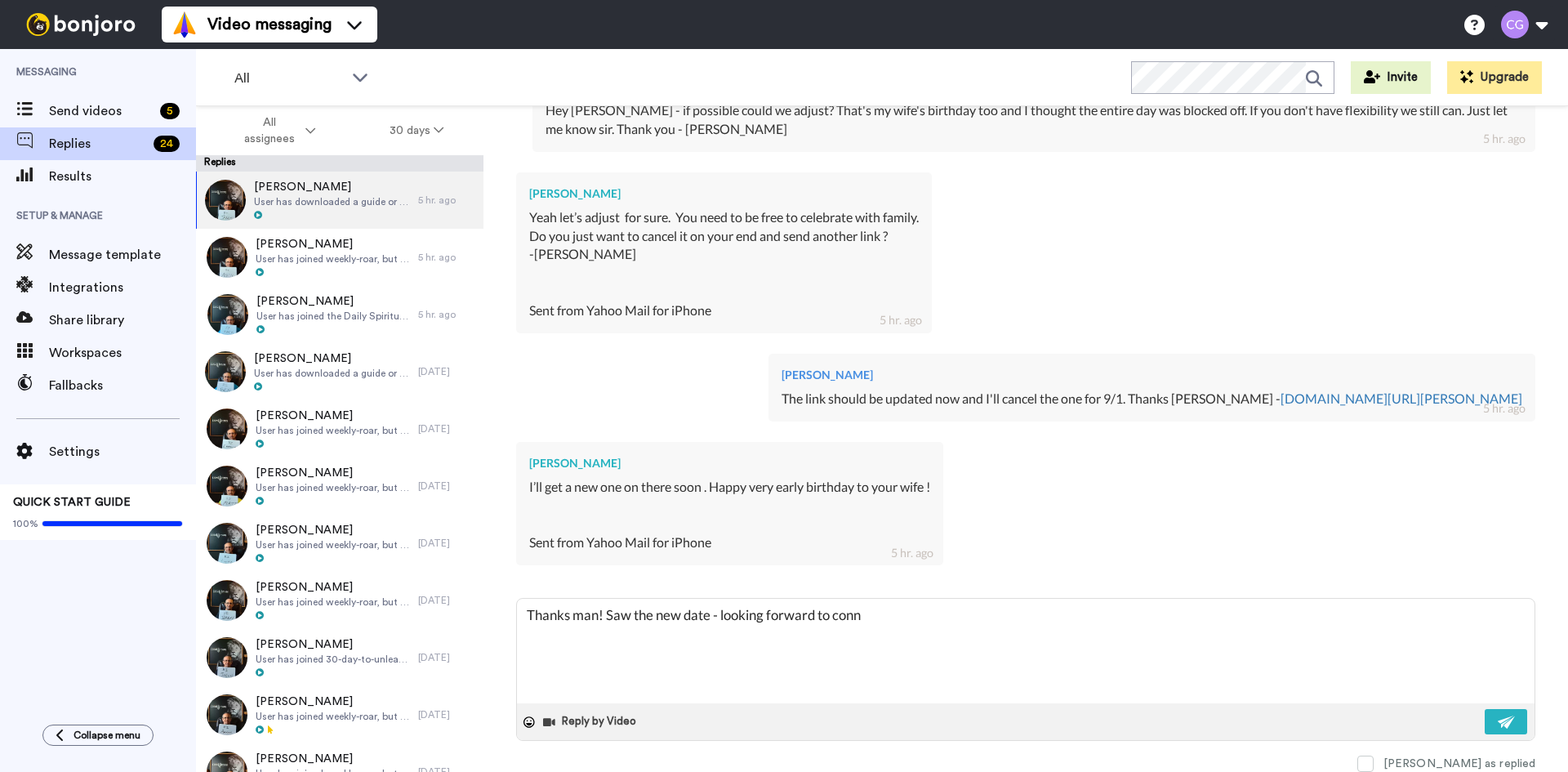
type textarea "x"
type textarea "Thanks man! Saw the new date - looking forward to connec"
type textarea "x"
type textarea "Thanks man! Saw the new date - looking forward to connect"
type textarea "x"
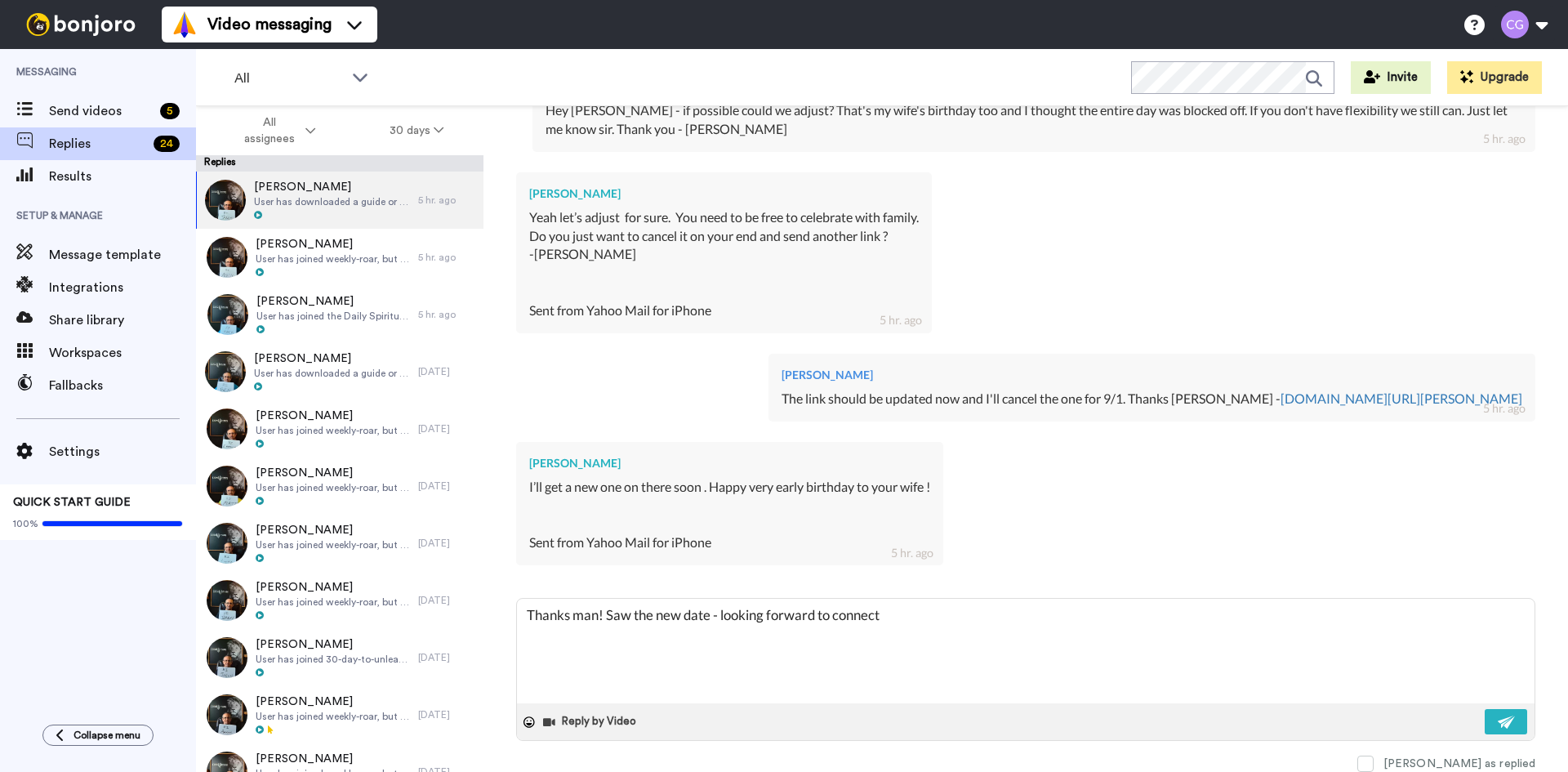
type textarea "Thanks man! Saw the new date - looking forward to connecti"
type textarea "x"
type textarea "Thanks man! Saw the new date - looking forward to connectin"
type textarea "x"
type textarea "Thanks man! Saw the new date - looking forward to connectin"
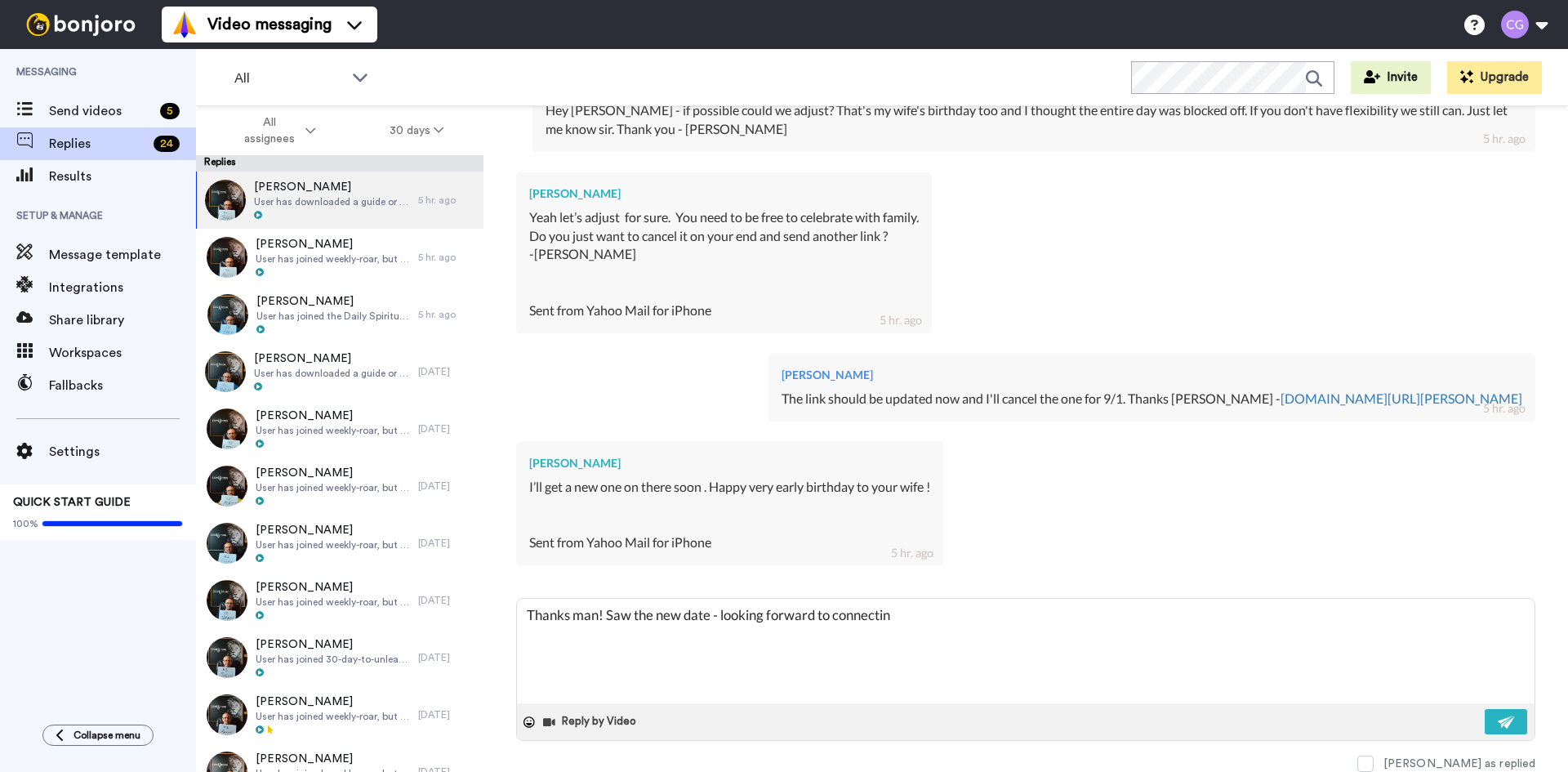
type textarea "x"
type textarea "Thanks man! Saw the new date - looking forward to connectin"
type textarea "x"
type textarea "Thanks man! Saw the new date - looking forward to connecting"
type textarea "x"
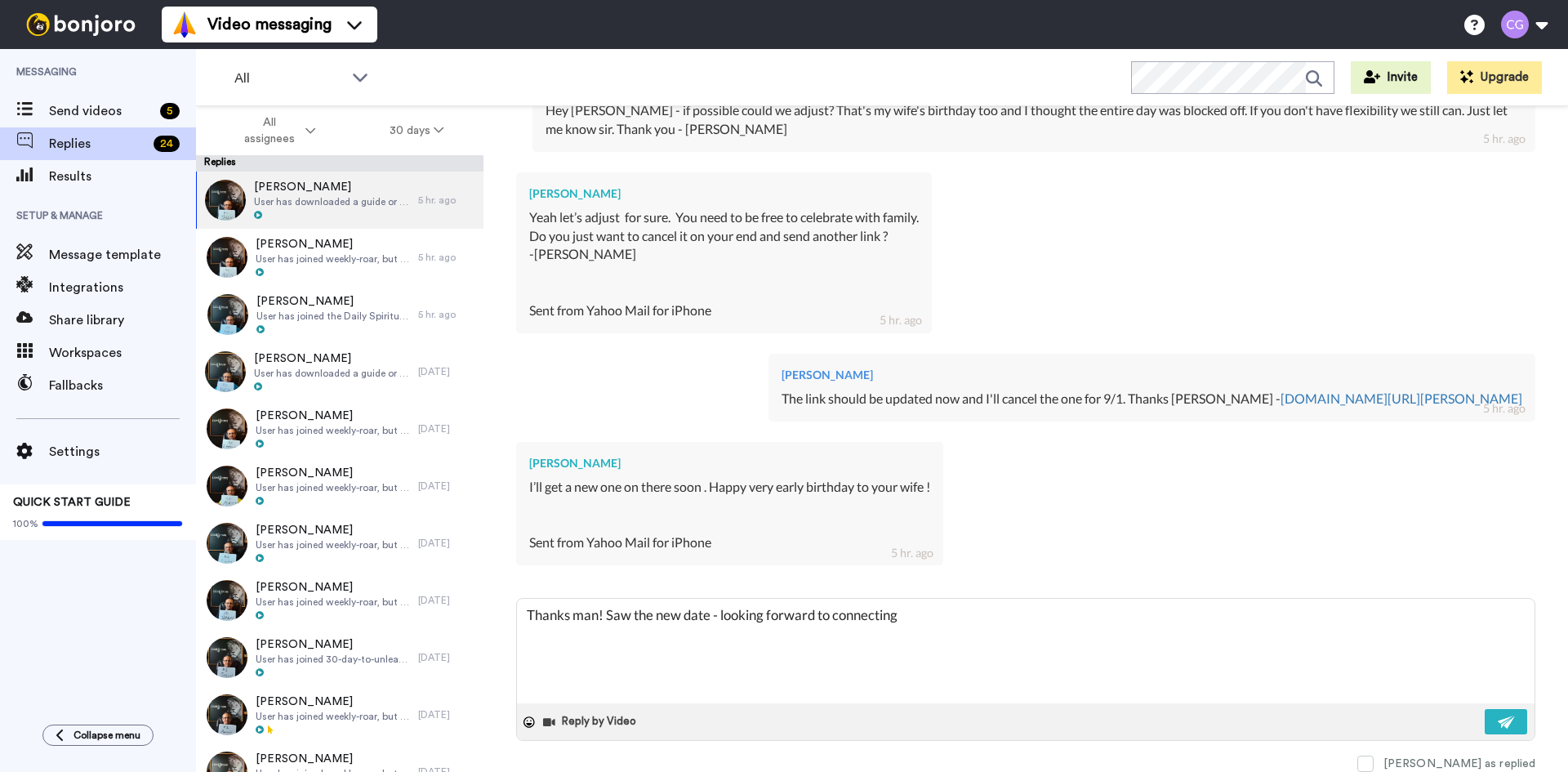
type textarea "Thanks man! Saw the new date - looking forward to connecting"
type textarea "x"
type textarea "Thanks man! Saw the new date - looking forward to connecting t"
type textarea "x"
type textarea "Thanks man! Saw the new date - looking forward to connecting th"
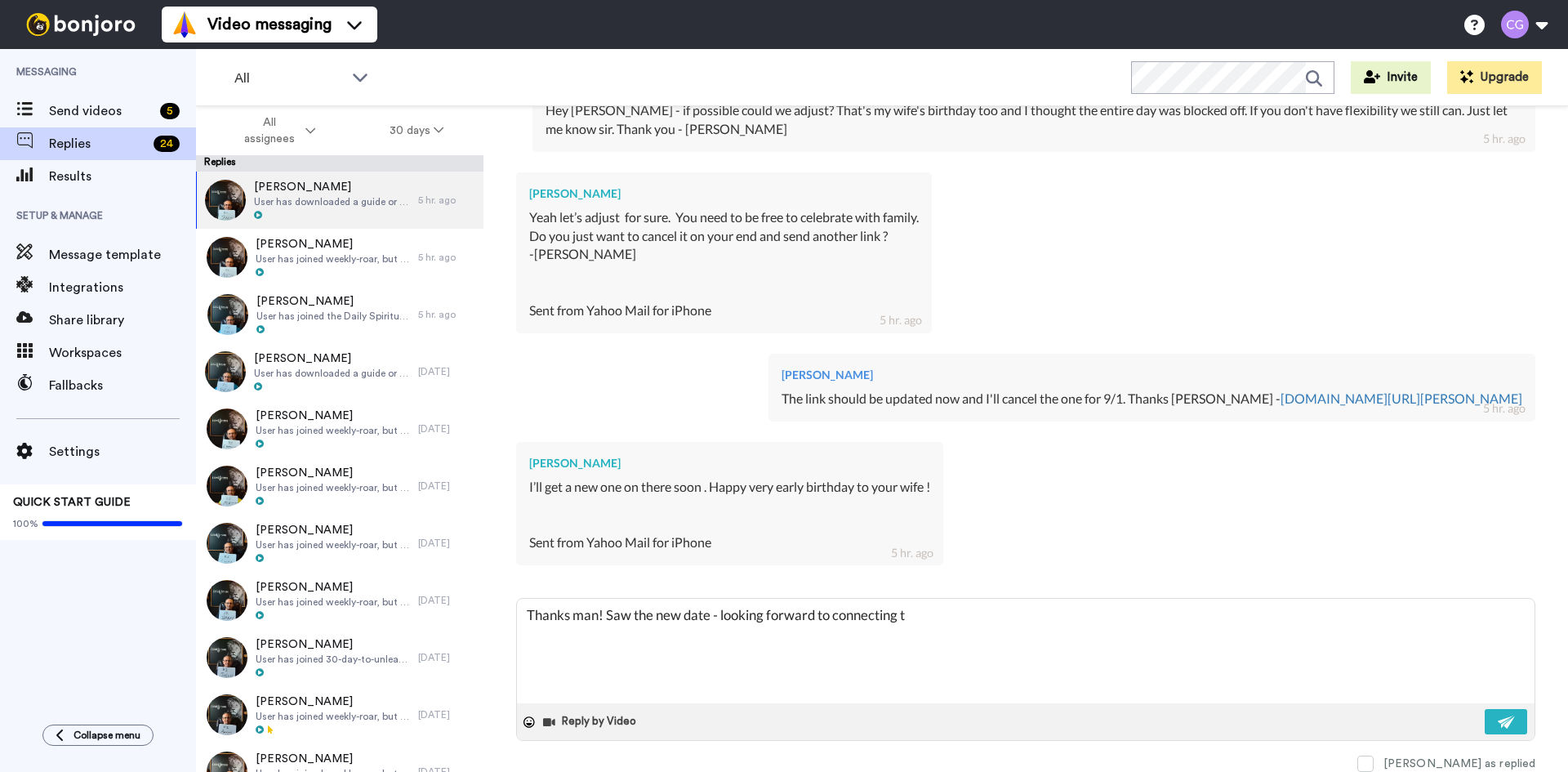
type textarea "x"
type textarea "Thanks man! Saw the new date - looking forward to connecting the"
type textarea "x"
type textarea "Thanks man! Saw the new date - looking forward to connecting then"
type textarea "x"
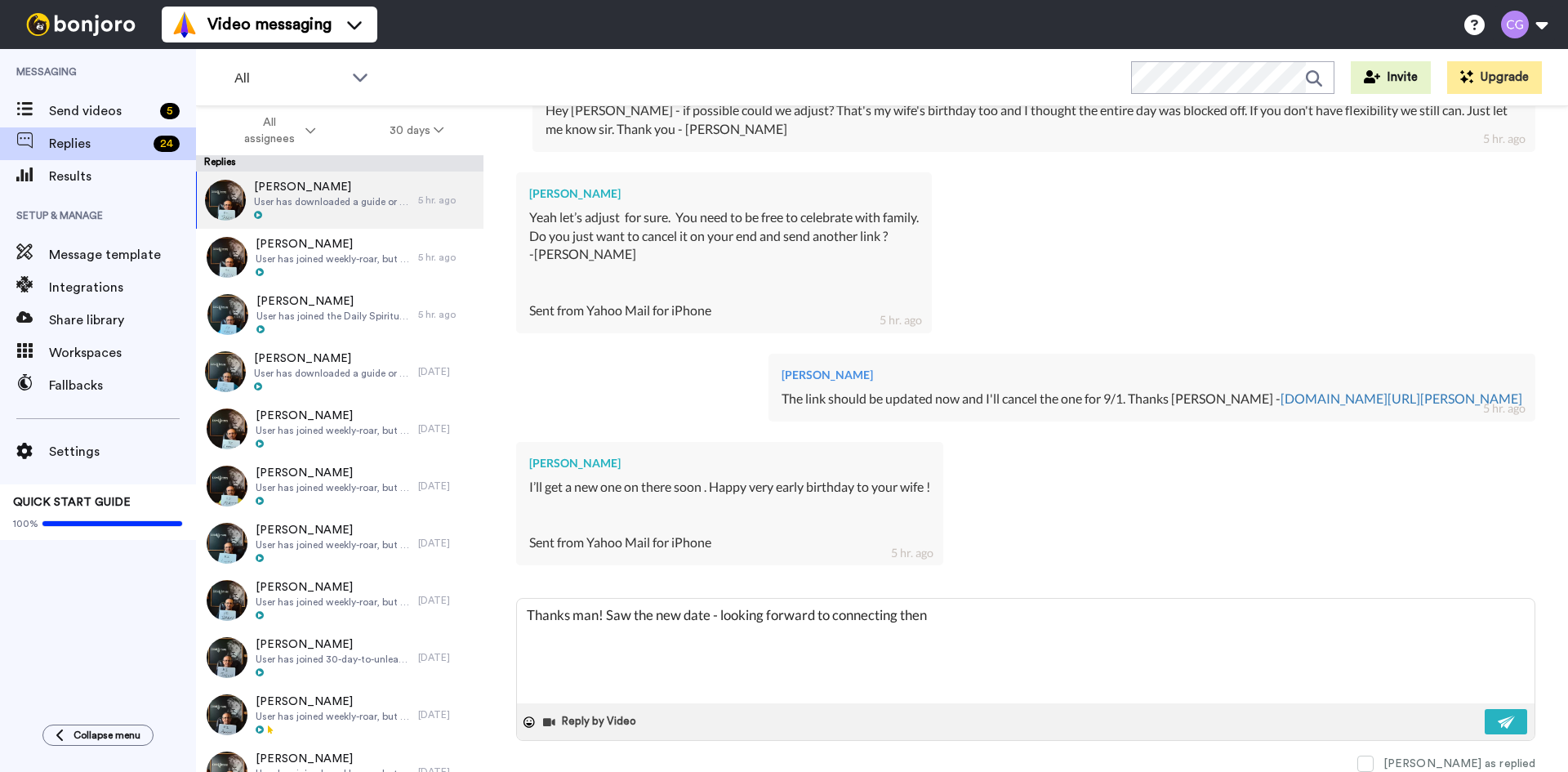
type textarea "Thanks man! Saw the new date - looking forward to connecting then."
type textarea "x"
type textarea "Thanks man! Saw the new date - looking forward to connecting then."
type textarea "x"
type textarea "Thanks man! Saw the new date - looking forward to connecting then. T"
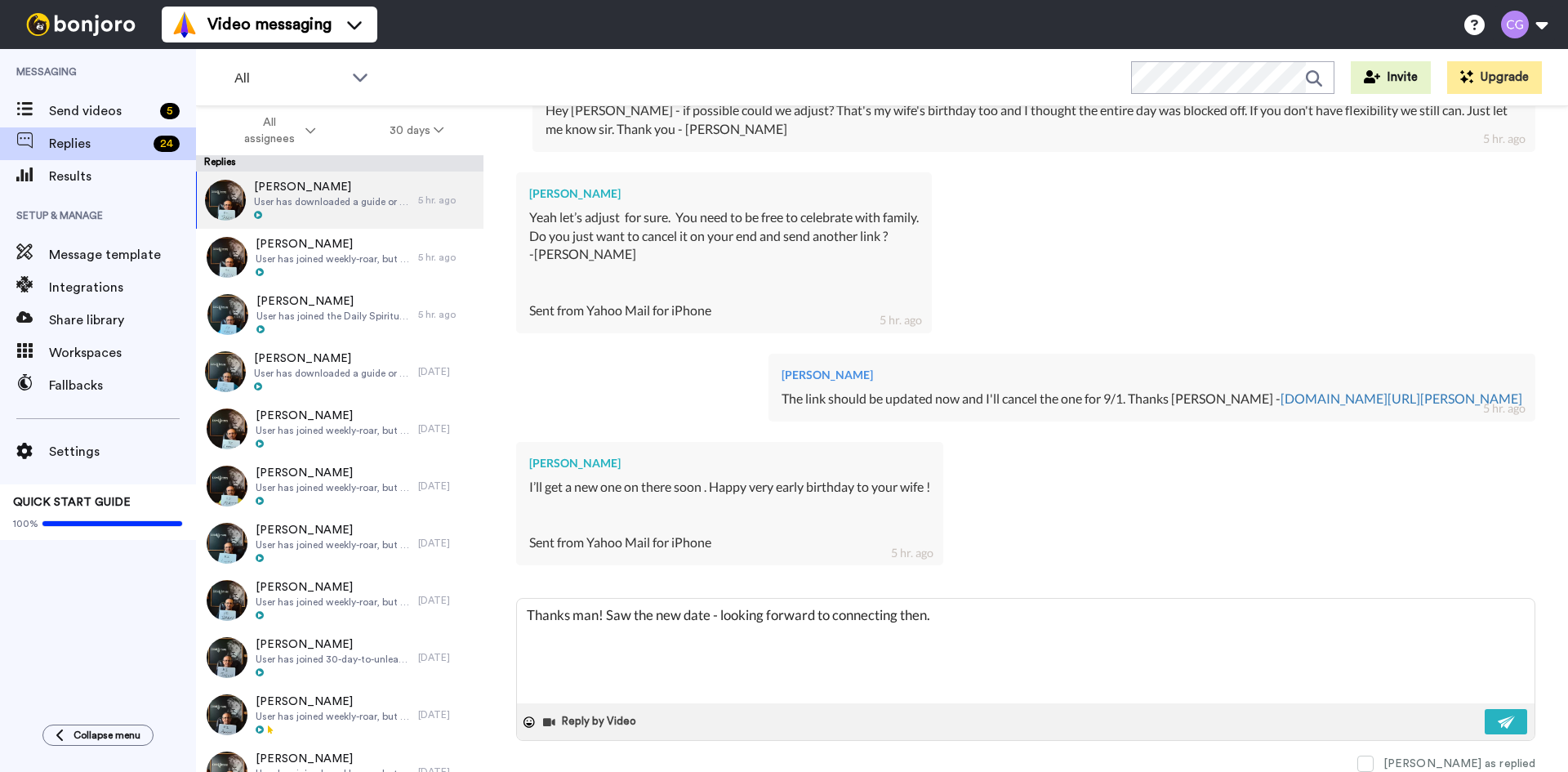
type textarea "x"
type textarea "Thanks man! Saw the new date - looking forward to connecting then. Th"
type textarea "x"
type textarea "Thanks man! Saw the new date - looking forward to connecting then. Tha"
type textarea "x"
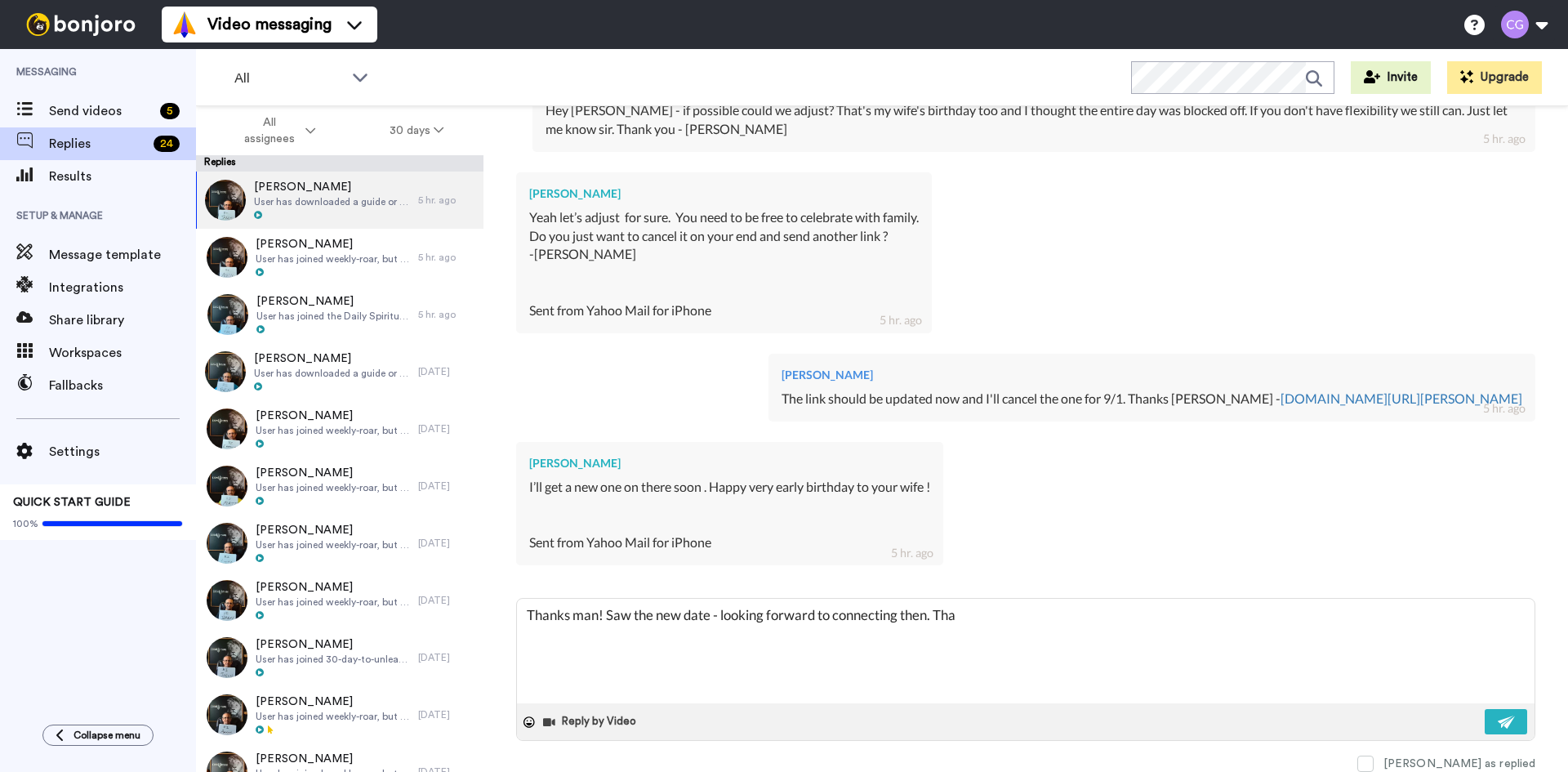
type textarea "Thanks man! Saw the new date - looking forward to connecting then. Than"
type textarea "x"
type textarea "Thanks man! Saw the new date - looking forward to connecting then. Thank"
type textarea "x"
type textarea "Thanks man! Saw the new date - looking forward to connecting then. Thanks"
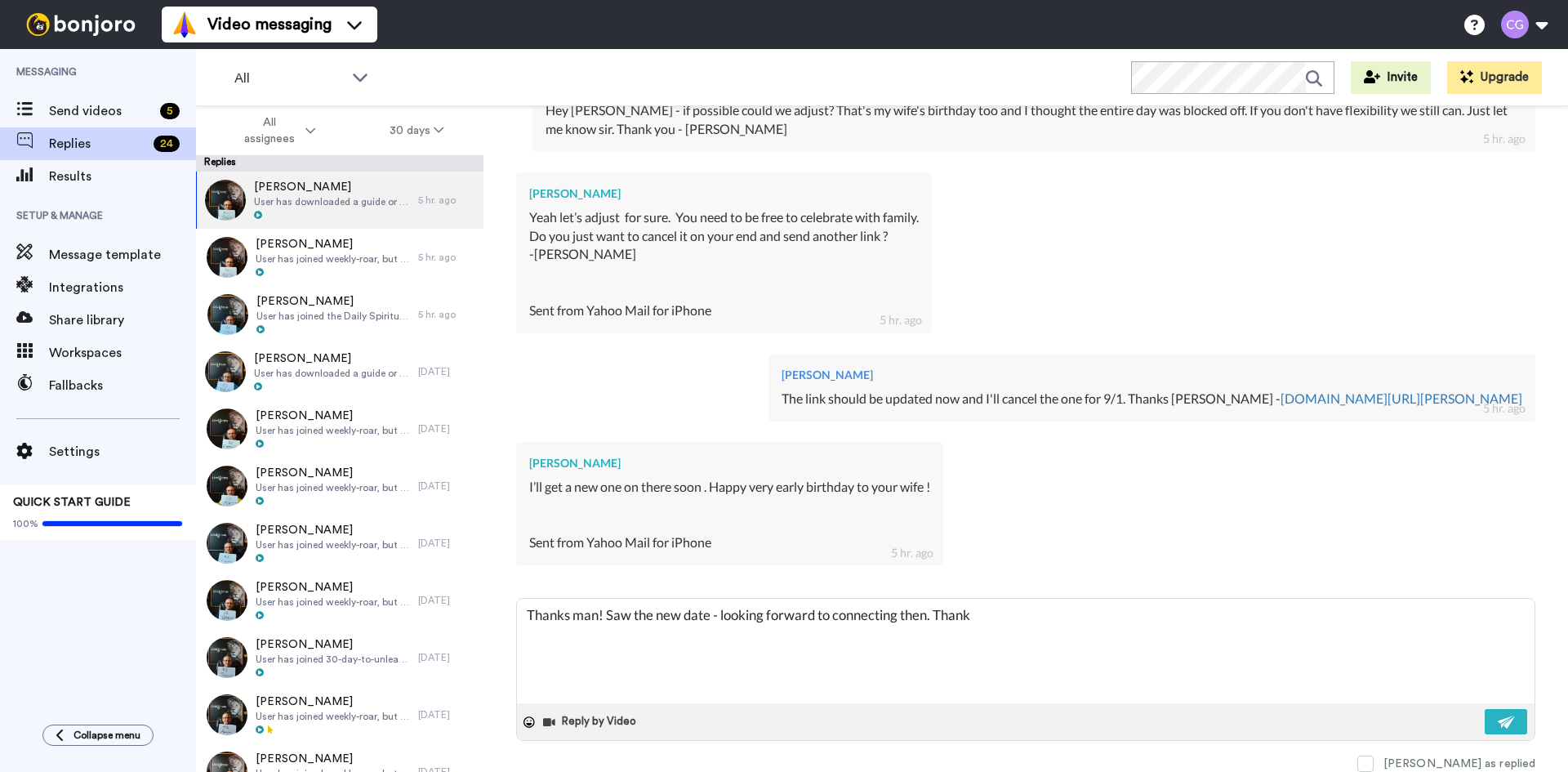
type textarea "x"
type textarea "Thanks man! Saw the new date - looking forward to connecting then. Thanks"
type textarea "x"
type textarea "Thanks man! Saw the new date - looking forward to connecting then. Thanks J"
type textarea "x"
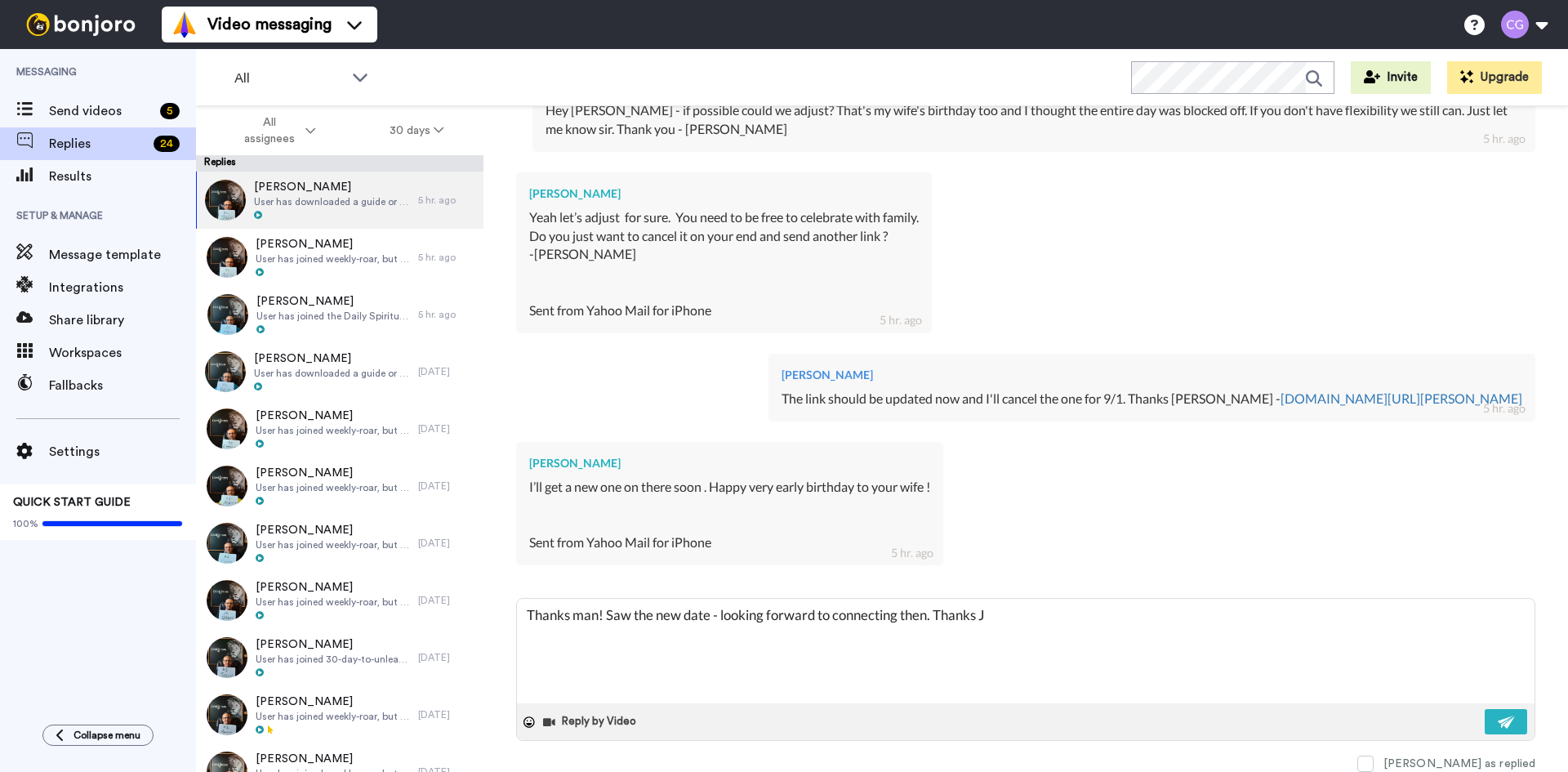
type textarea "Thanks man! Saw the new date - looking forward to connecting then. Thanks Je"
type textarea "x"
type textarea "Thanks man! Saw the new date - looking forward to connecting then. Thanks [PERS…"
type textarea "x"
type textarea "Thanks man! Saw the new date - looking forward to connecting then. Thanks [PERS…"
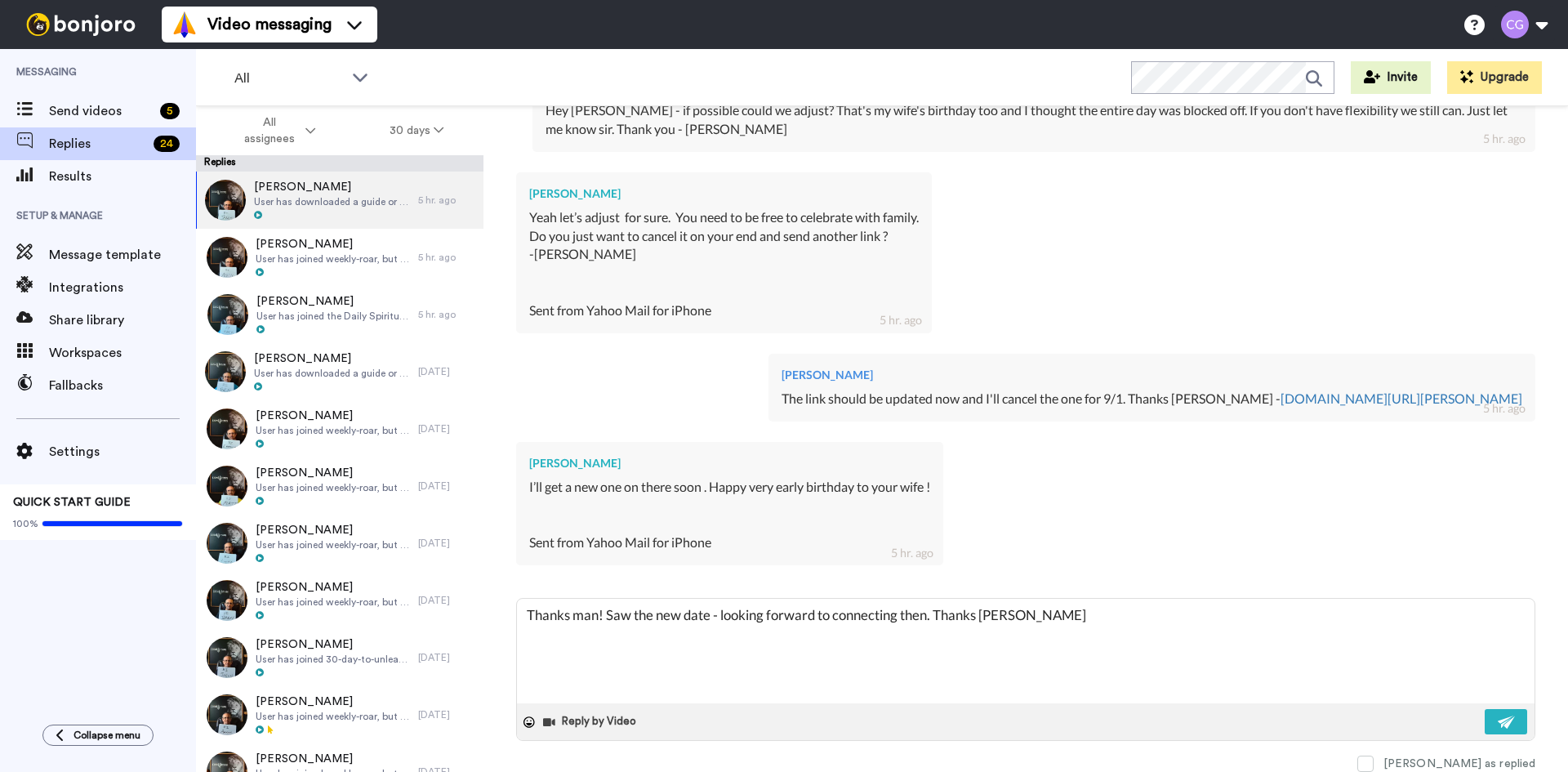
type textarea "x"
type textarea "Thanks man! Saw the new date - looking forward to connecting then. Thanks [PERS…"
type textarea "x"
type textarea "Thanks man! Saw the new date - looking forward to connecting then. Thanks [PERS…"
type textarea "x"
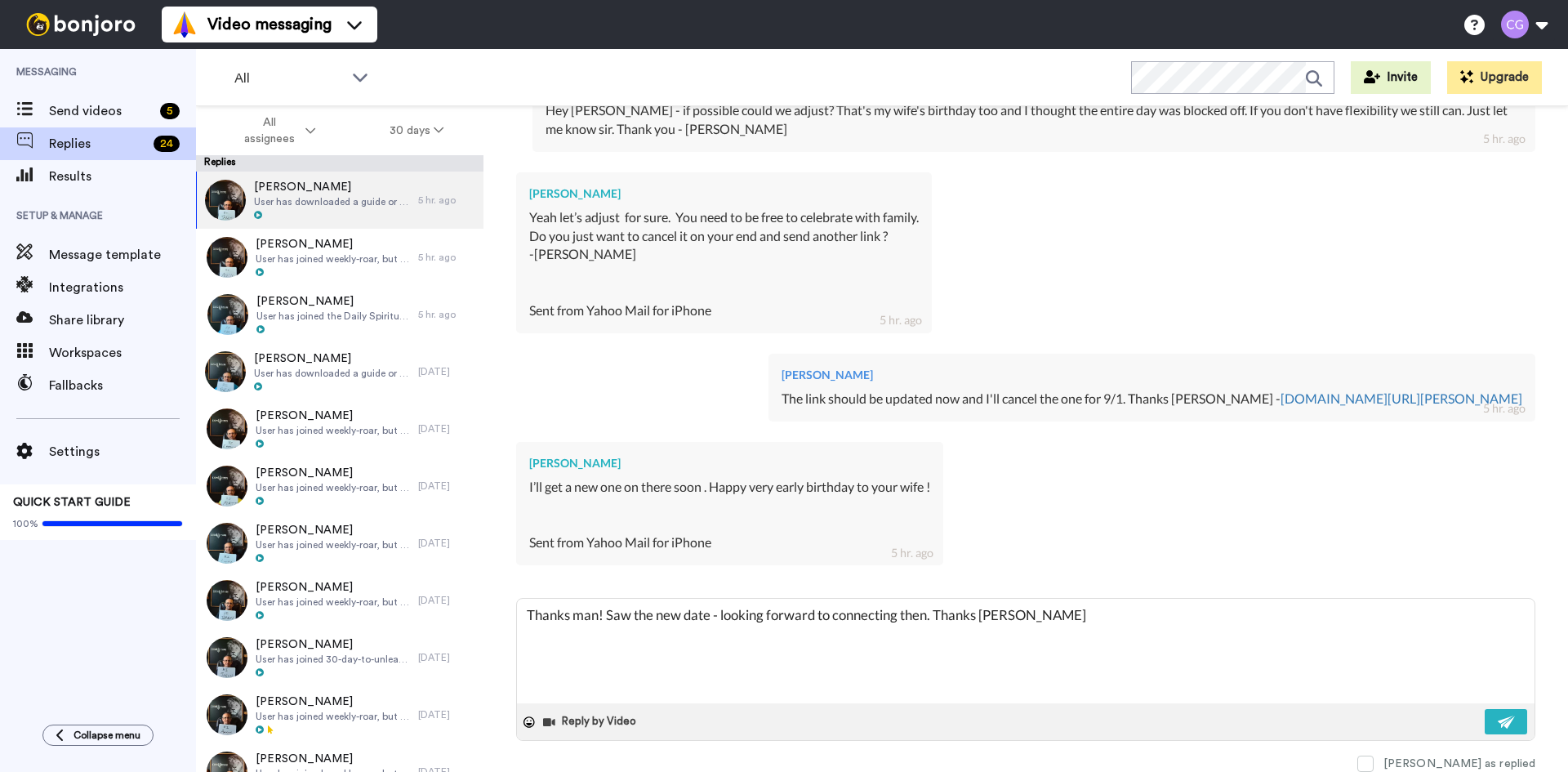
type textarea "Thanks man! Saw the new date - looking forward to connecting then. Thanks [PERS…"
type textarea "x"
type textarea "Thanks man! Saw the new date - looking forward to connecting then. Thanks [PERS…"
type textarea "x"
type textarea "Thanks man! Saw the new date - looking forward to connecting then. Thanks [PERS…"
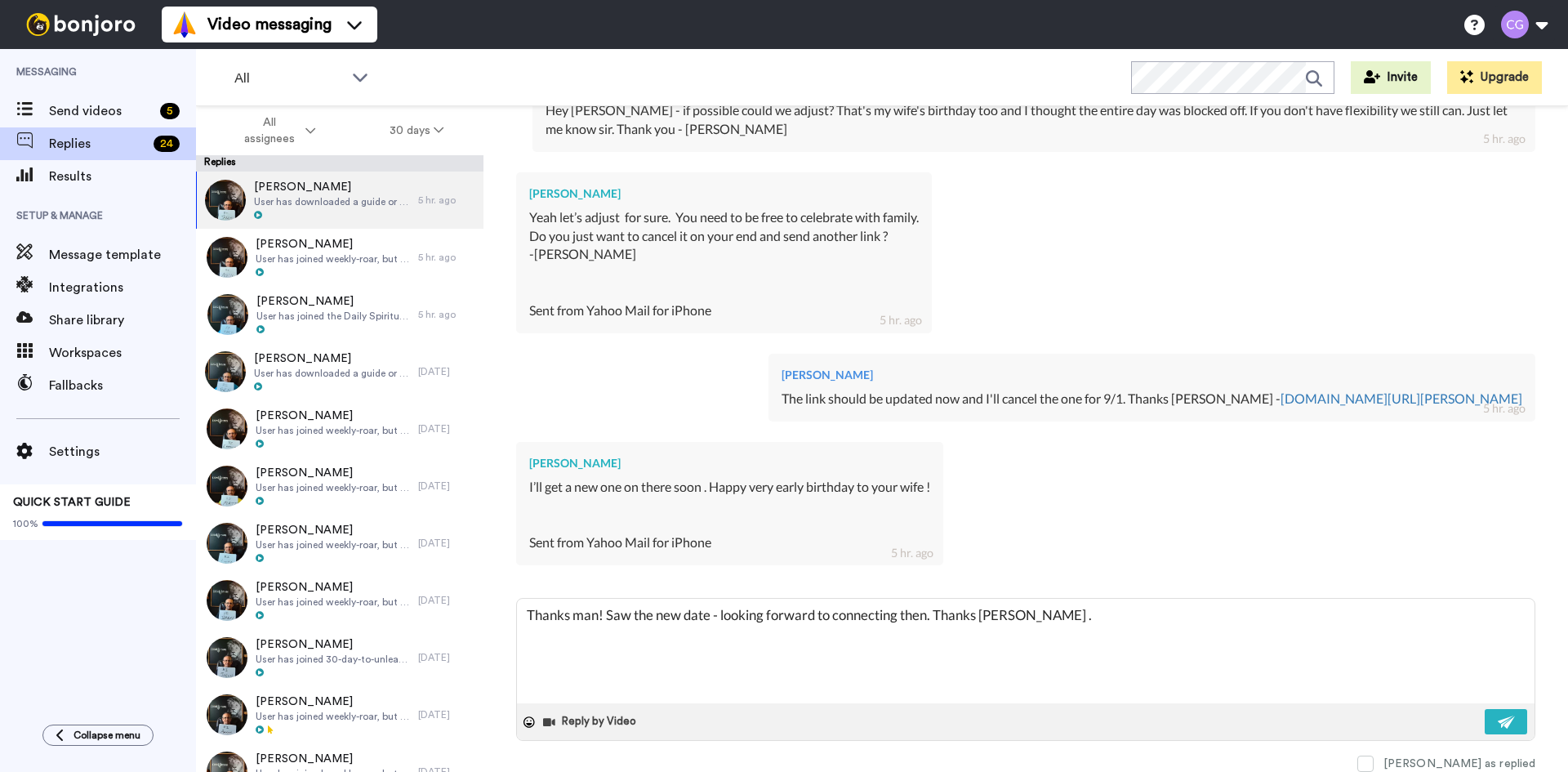
type textarea "x"
type textarea "Thanks man! Saw the new date - looking forward to connecting then. Thanks [PERS…"
type textarea "x"
type textarea "Thanks man! Saw the new date - looking forward to connecting then. Thanks [PERS…"
click at [1501, 716] on img at bounding box center [1507, 722] width 18 height 13
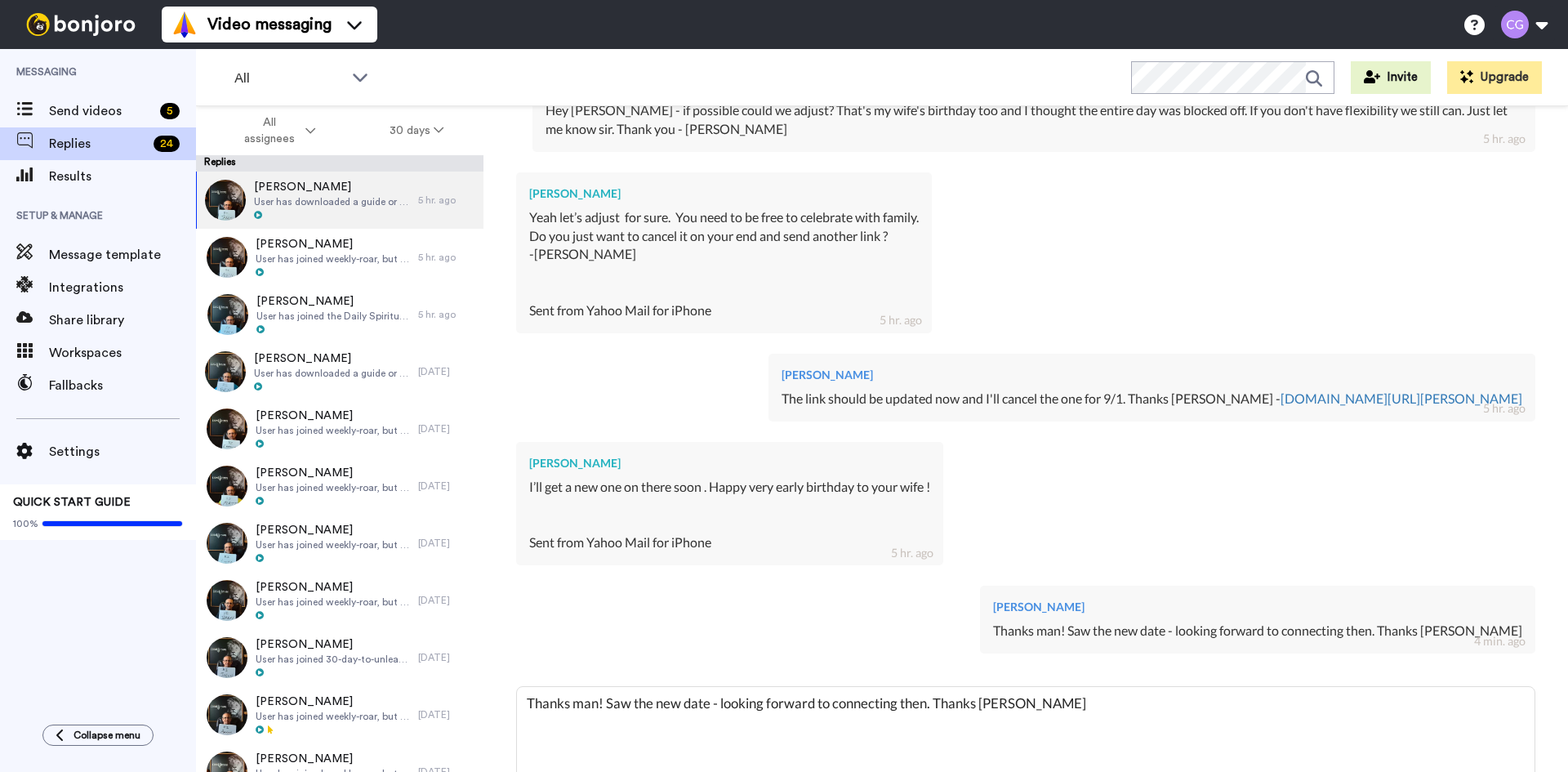
type textarea "x"
